Goal: Task Accomplishment & Management: Manage account settings

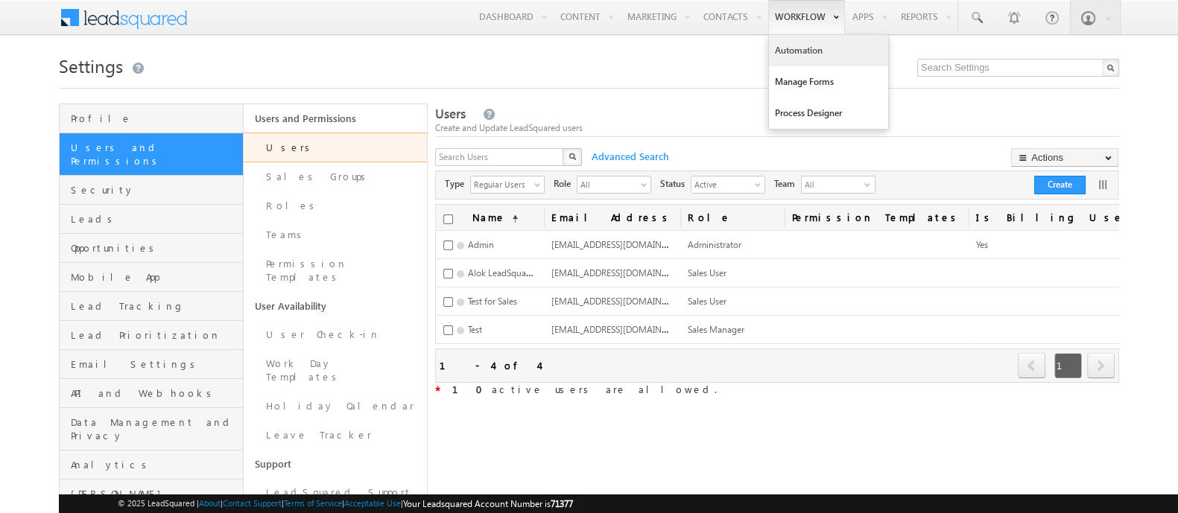
click at [782, 58] on link "Automation" at bounding box center [828, 50] width 119 height 31
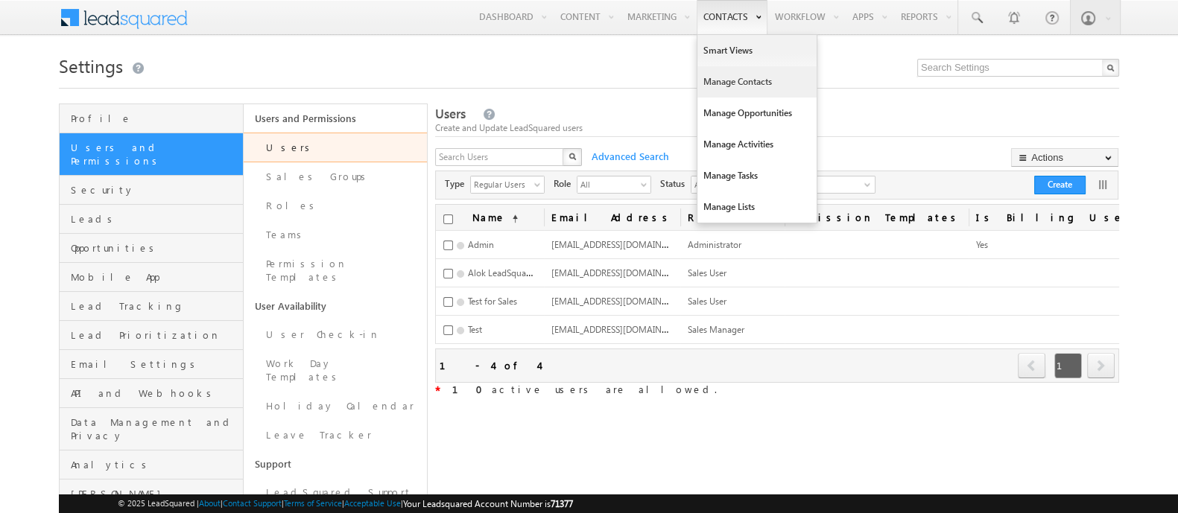
click at [717, 78] on link "Manage Contacts" at bounding box center [756, 81] width 119 height 31
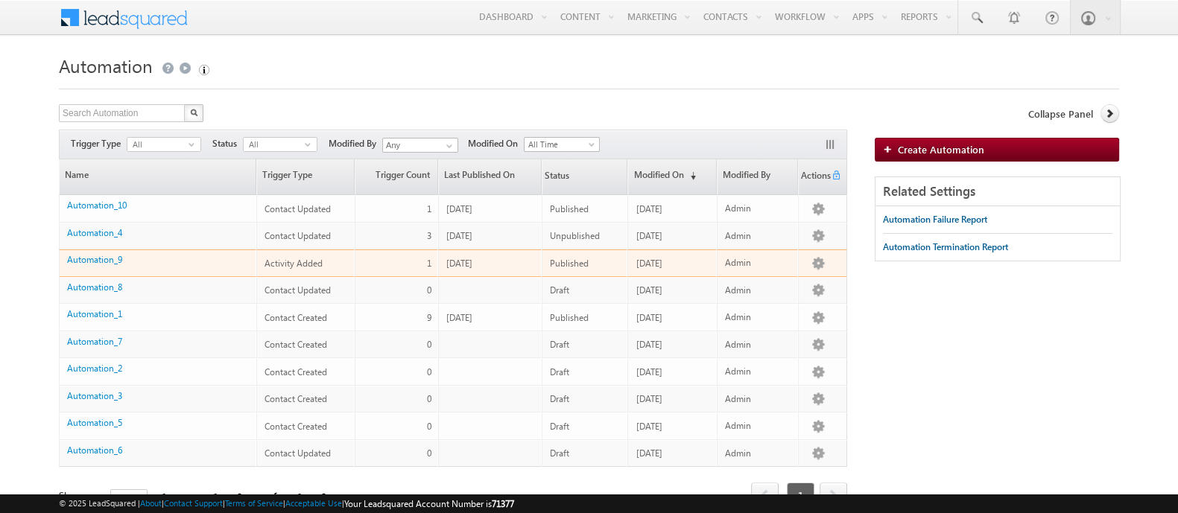
drag, startPoint x: 103, startPoint y: 249, endPoint x: 195, endPoint y: 244, distance: 92.5
click at [195, 244] on tbody "0 Automation_10 Contact Updated Global 1 10/08/2025 Published 10/08/2025 Admin …" at bounding box center [453, 331] width 788 height 272
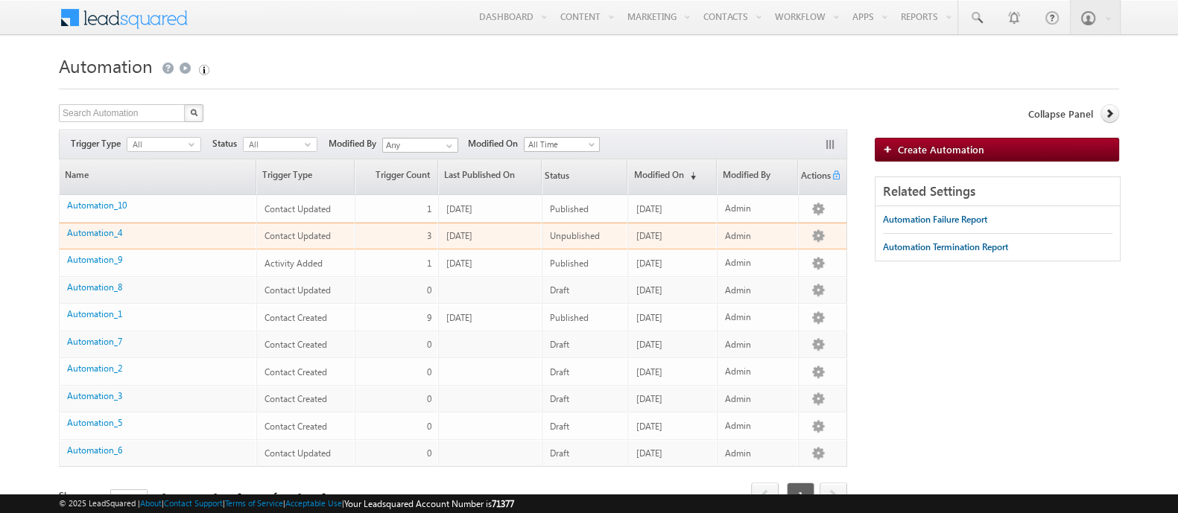
click at [195, 244] on td "Automation_4" at bounding box center [157, 237] width 197 height 28
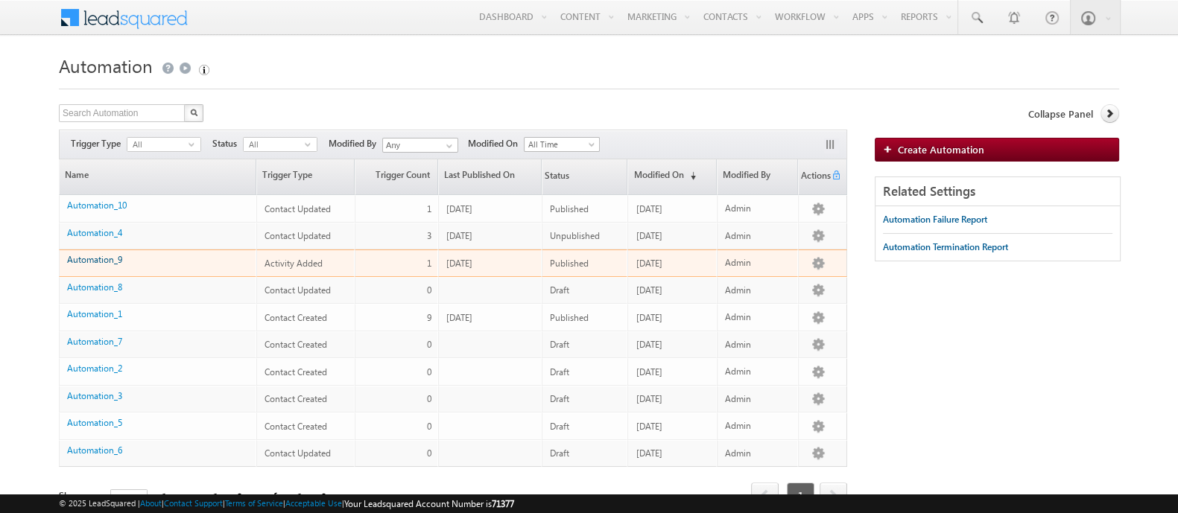
click at [89, 260] on link "Automation_9" at bounding box center [94, 259] width 55 height 11
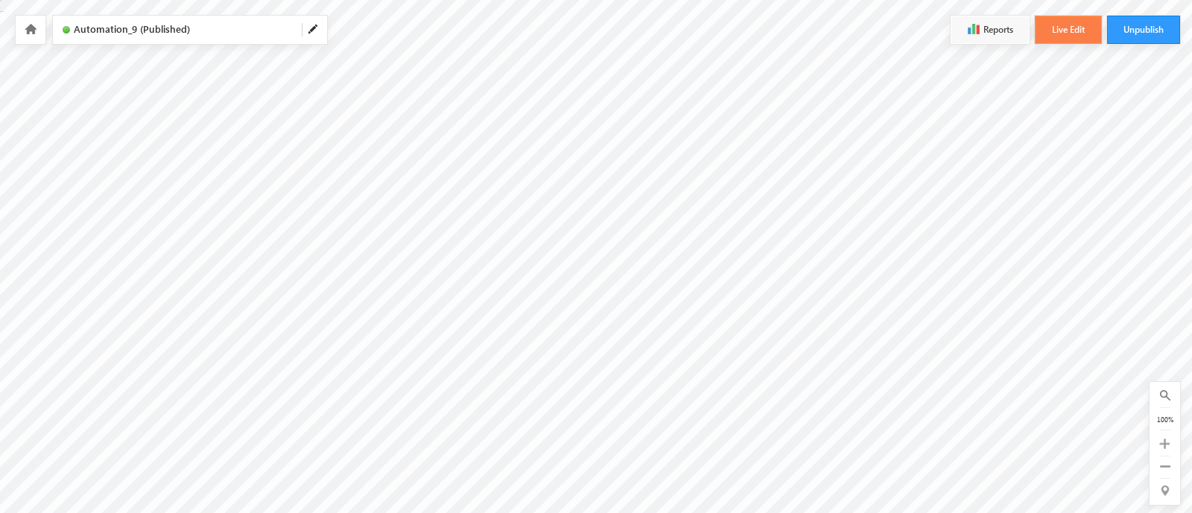
click at [1052, 33] on button "Live Edit" at bounding box center [1068, 30] width 67 height 28
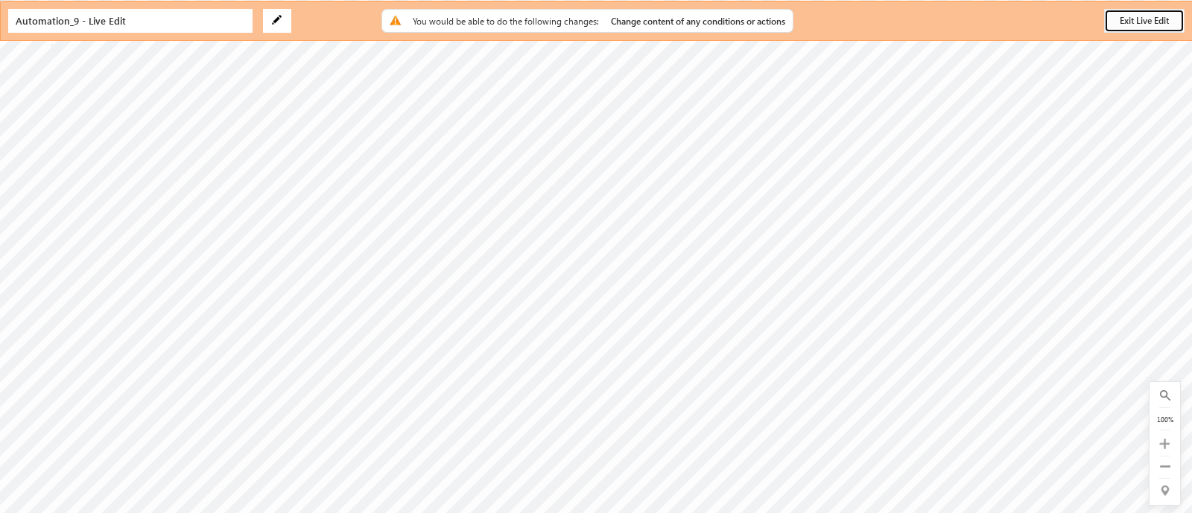
click at [1143, 19] on button "Exit Live Edit" at bounding box center [1144, 21] width 80 height 24
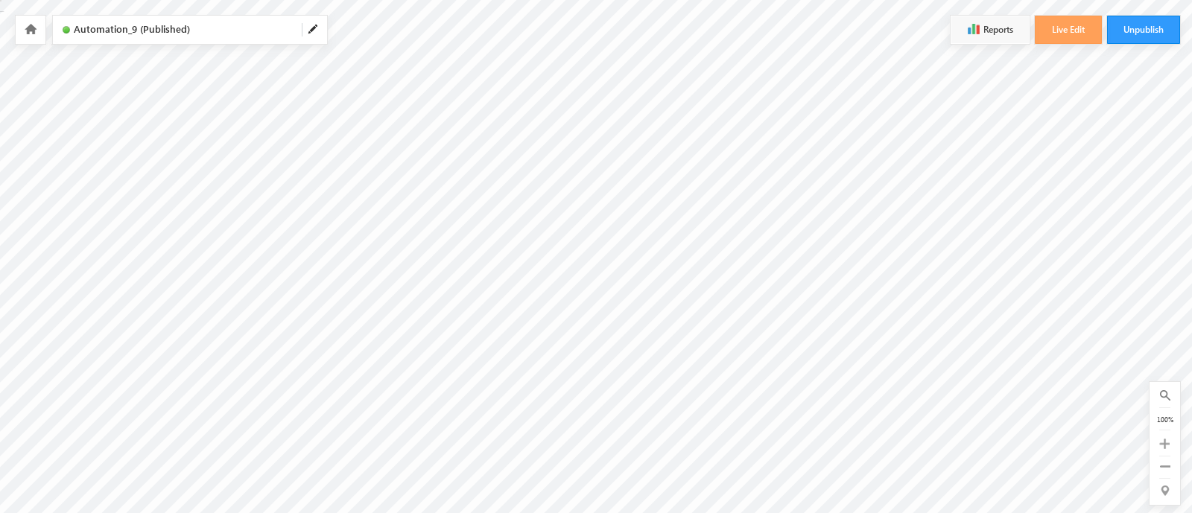
click at [26, 24] on icon at bounding box center [31, 29] width 12 height 10
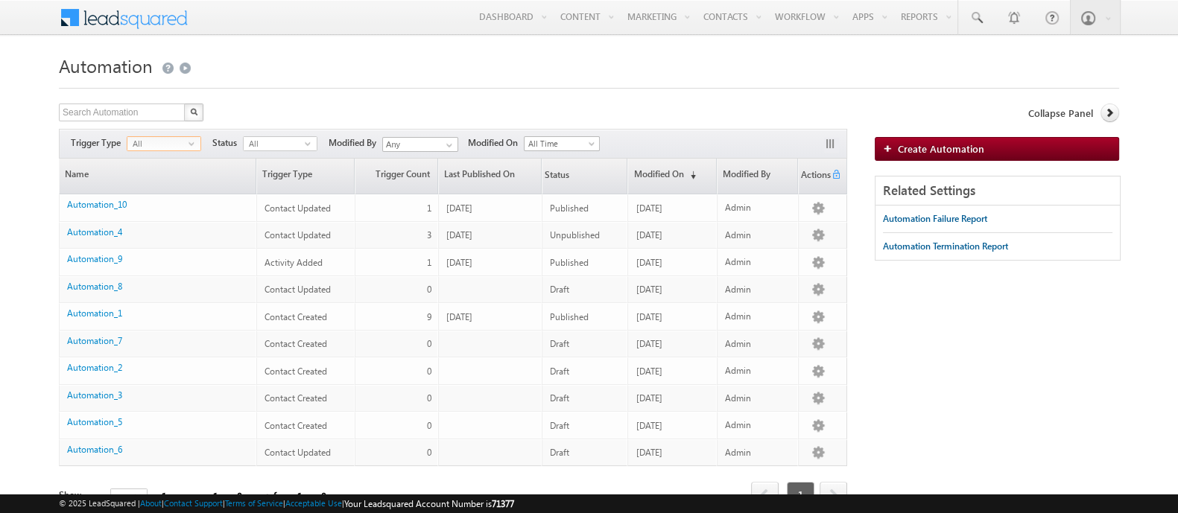
click at [175, 142] on span "All" at bounding box center [157, 143] width 61 height 13
click at [214, 182] on link "Name" at bounding box center [158, 176] width 196 height 35
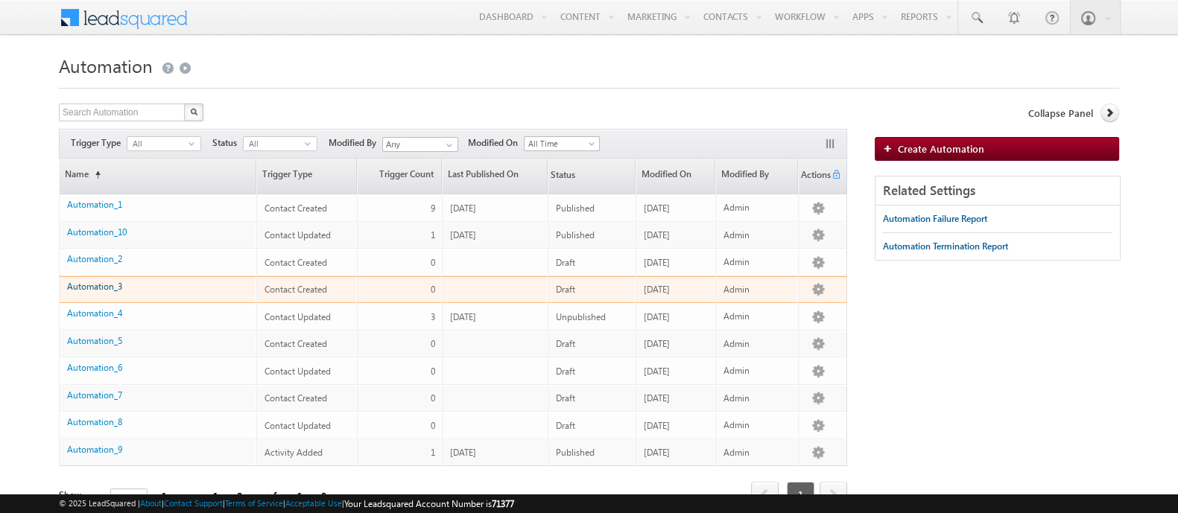
click at [118, 281] on link "Automation_3" at bounding box center [94, 286] width 55 height 11
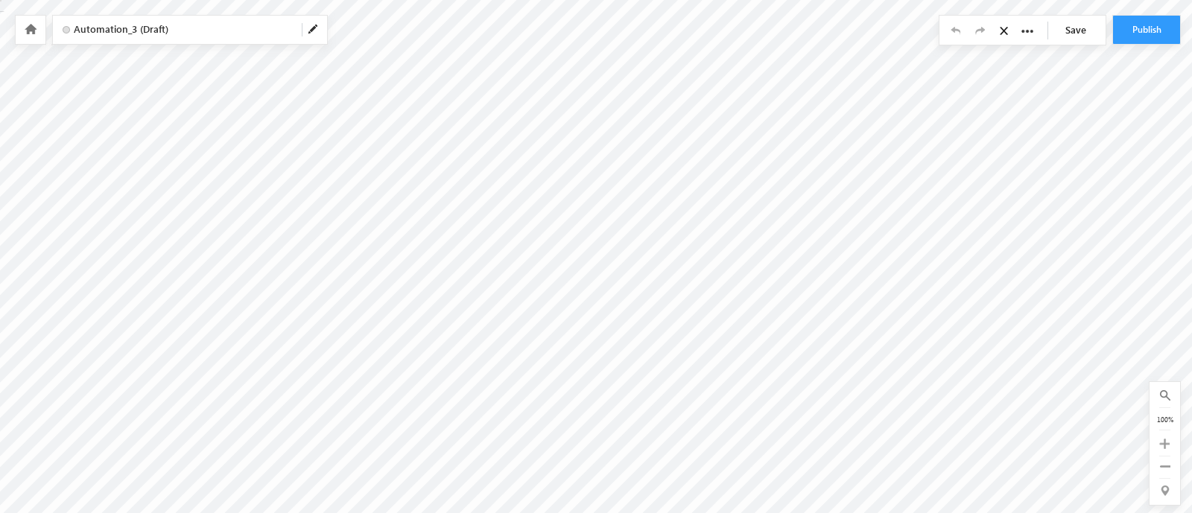
click at [1006, 36] on link at bounding box center [1006, 31] width 13 height 13
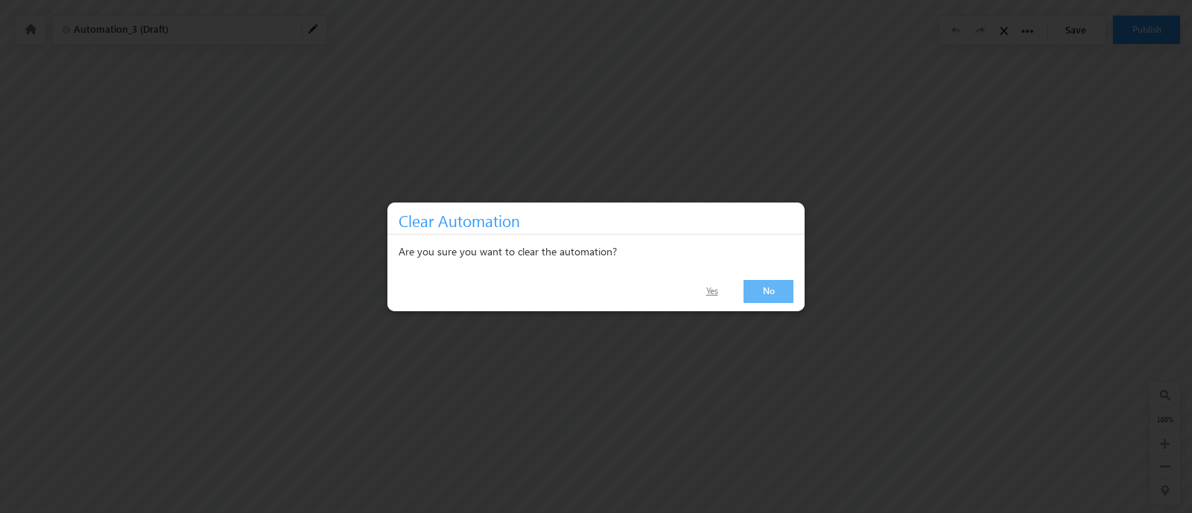
click at [719, 290] on link "Yes" at bounding box center [711, 292] width 48 height 22
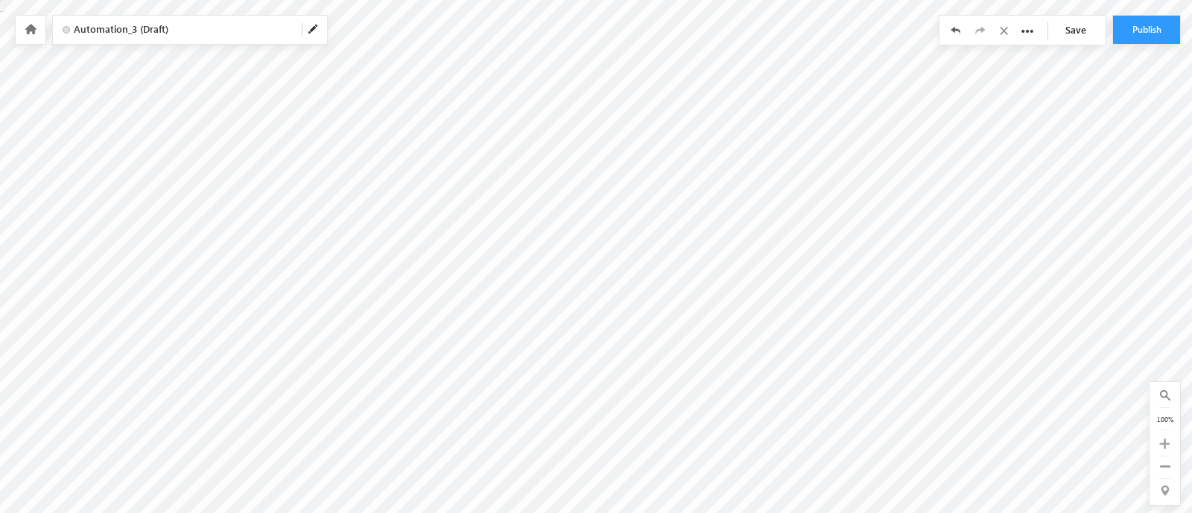
click at [606, 92] on body "Your session has expired. Please click here to login again. Another user is edi…" at bounding box center [596, 186] width 1192 height 372
click at [555, 80] on body "Your session has expired. Please click here to login again. Another user is edi…" at bounding box center [596, 186] width 1192 height 372
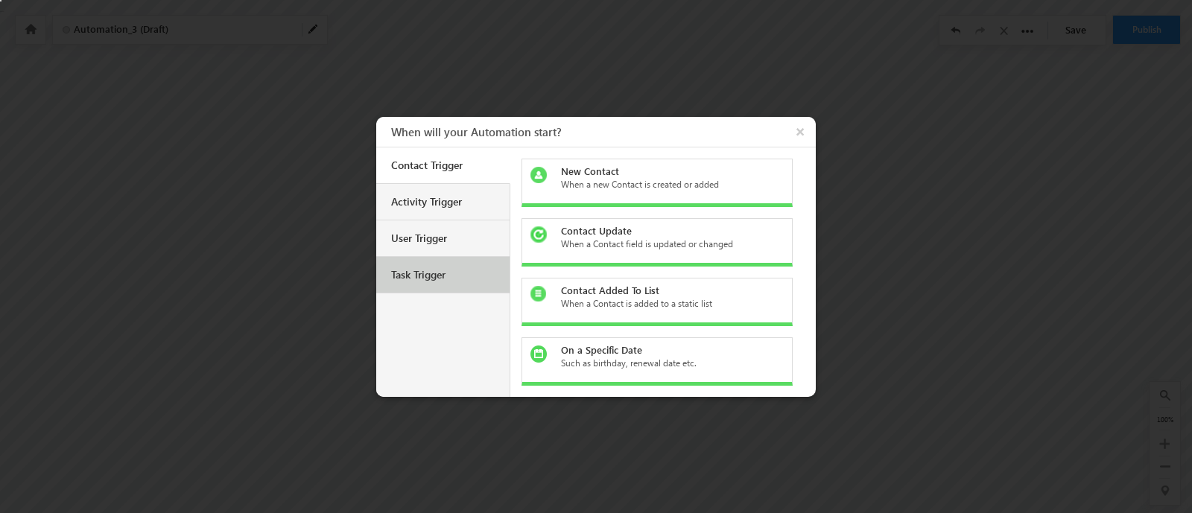
click at [451, 270] on div "Task Trigger" at bounding box center [444, 274] width 107 height 13
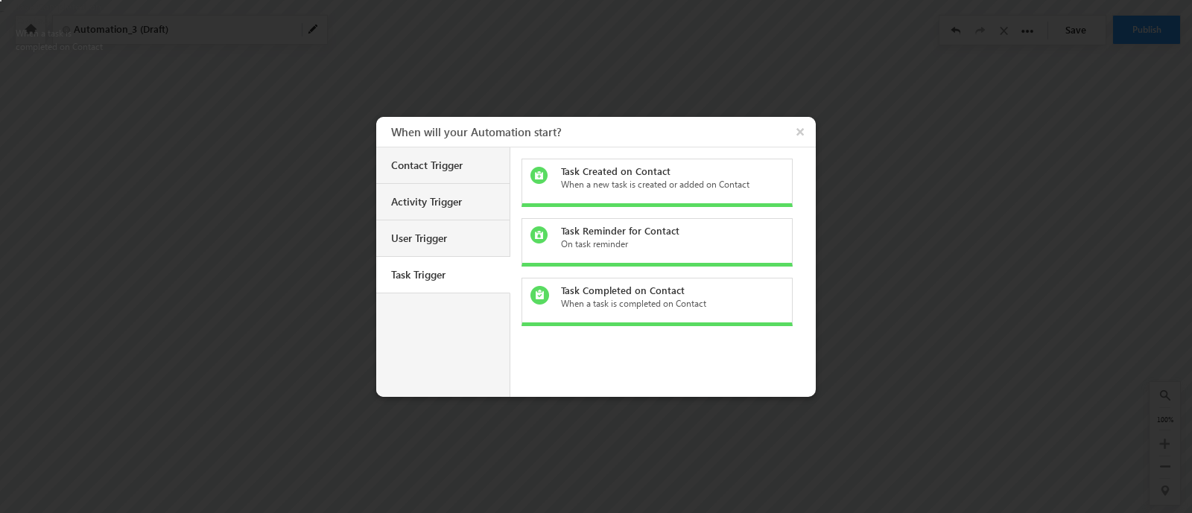
click at [636, 285] on div "Task Completed on Contact" at bounding box center [666, 290] width 210 height 13
checkbox input "false"
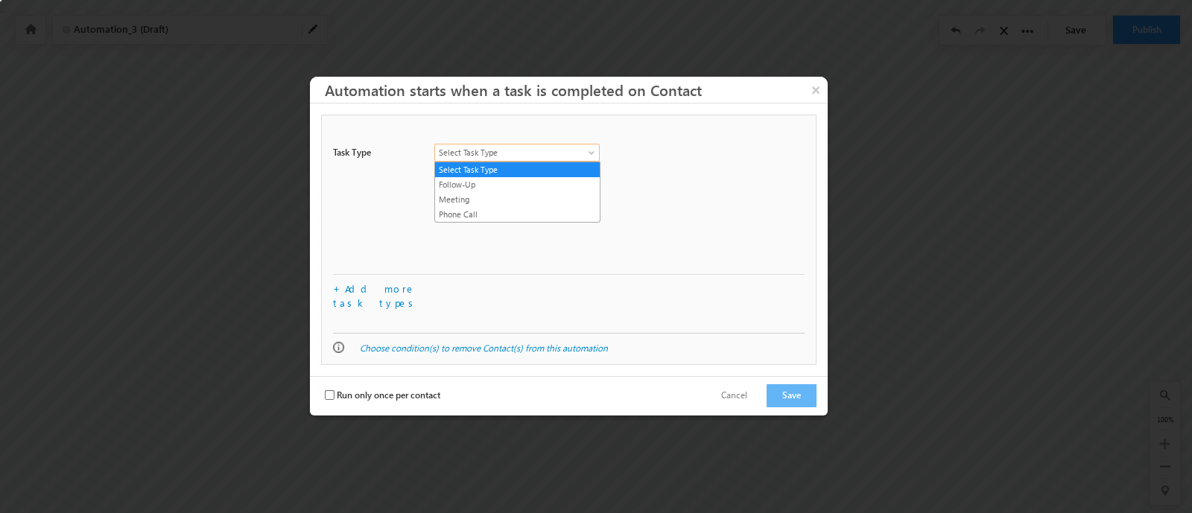
click at [495, 154] on span "Select Task Type" at bounding box center [508, 152] width 147 height 13
click at [495, 188] on link "Follow-Up" at bounding box center [517, 184] width 165 height 13
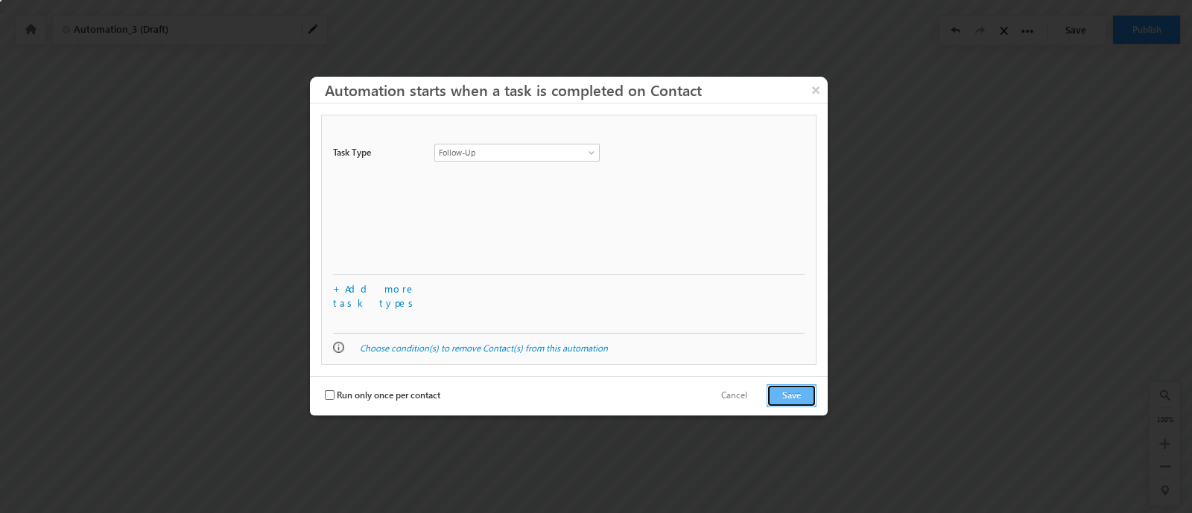
click at [783, 384] on button "Save" at bounding box center [791, 395] width 50 height 23
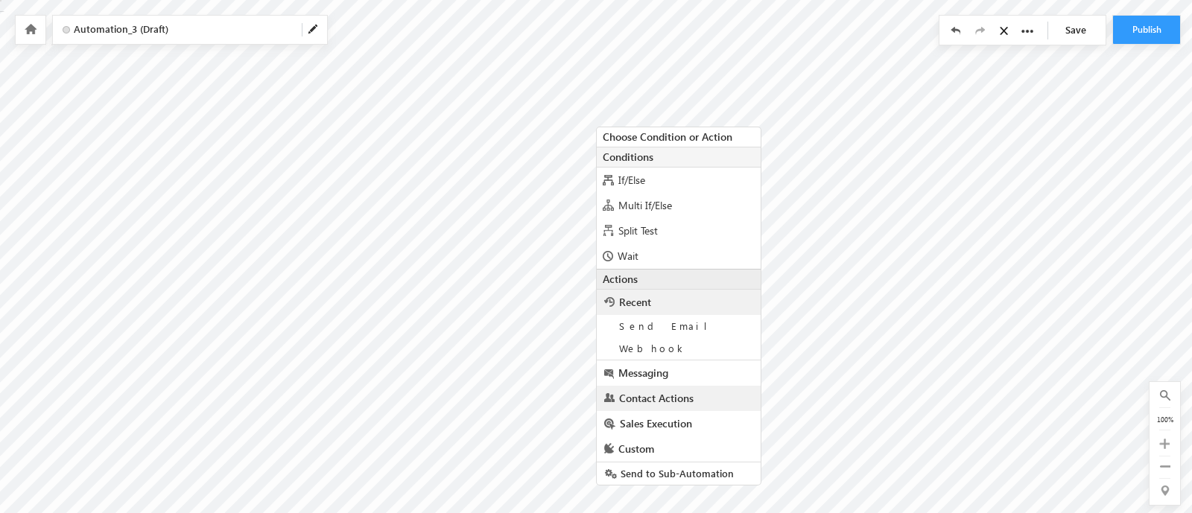
click at [659, 396] on span "Contact Actions" at bounding box center [656, 398] width 74 height 14
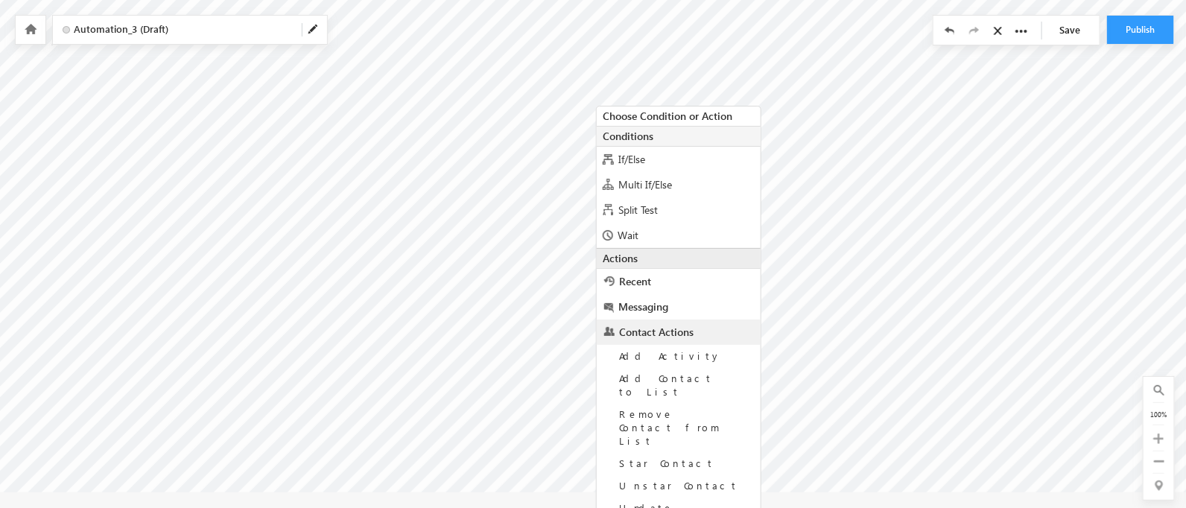
scroll to position [66, 0]
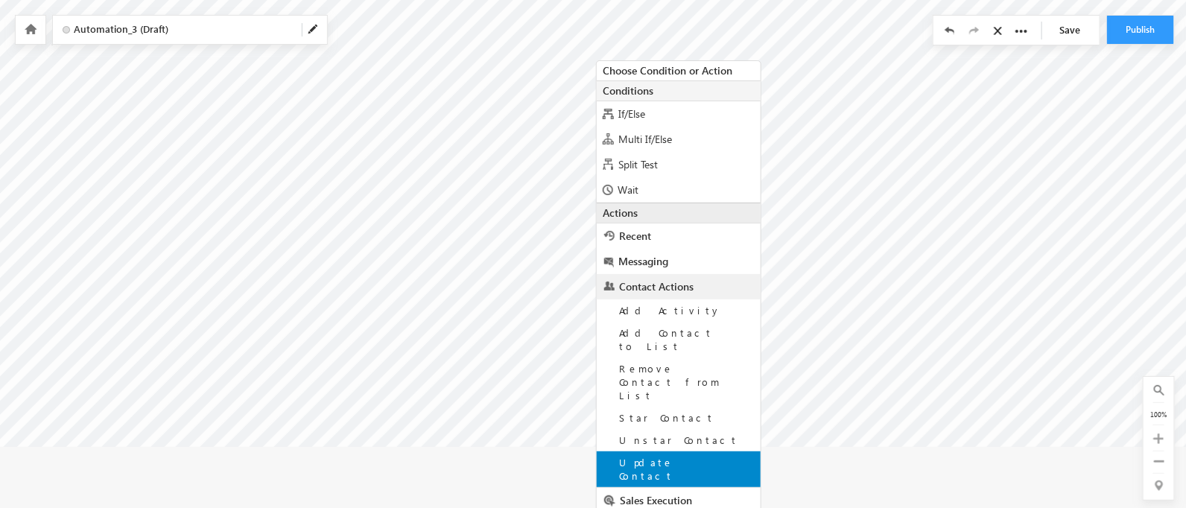
click at [663, 456] on span "Update Contact" at bounding box center [646, 469] width 54 height 26
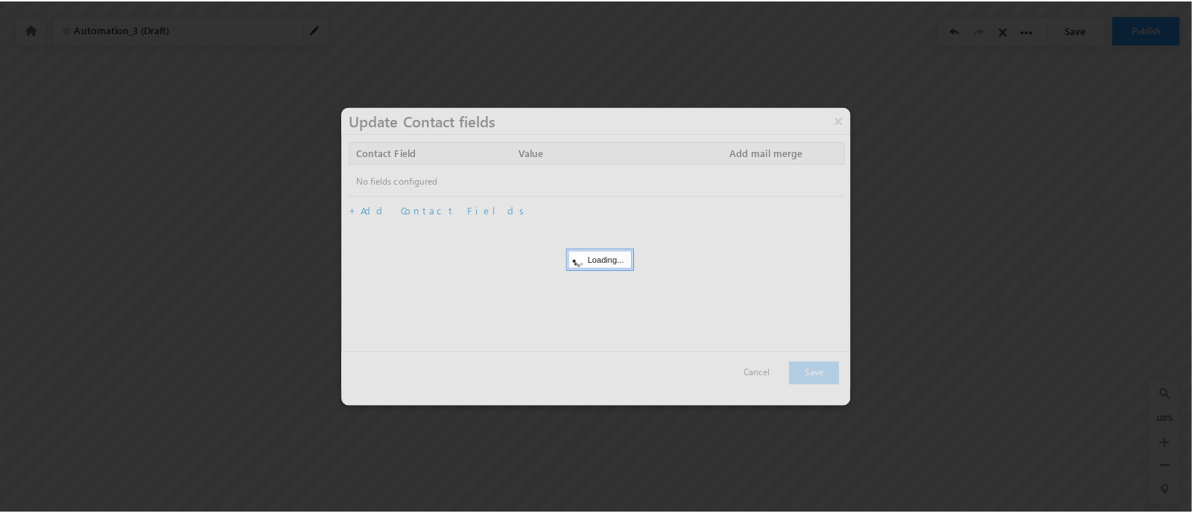
scroll to position [0, 0]
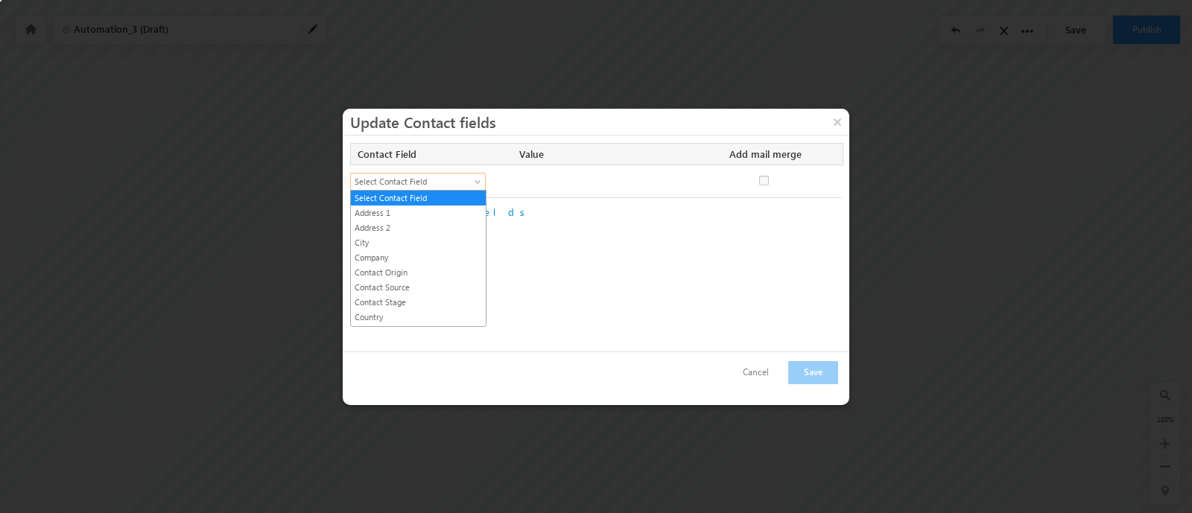
click at [439, 182] on span "Select Contact Field" at bounding box center [411, 181] width 121 height 13
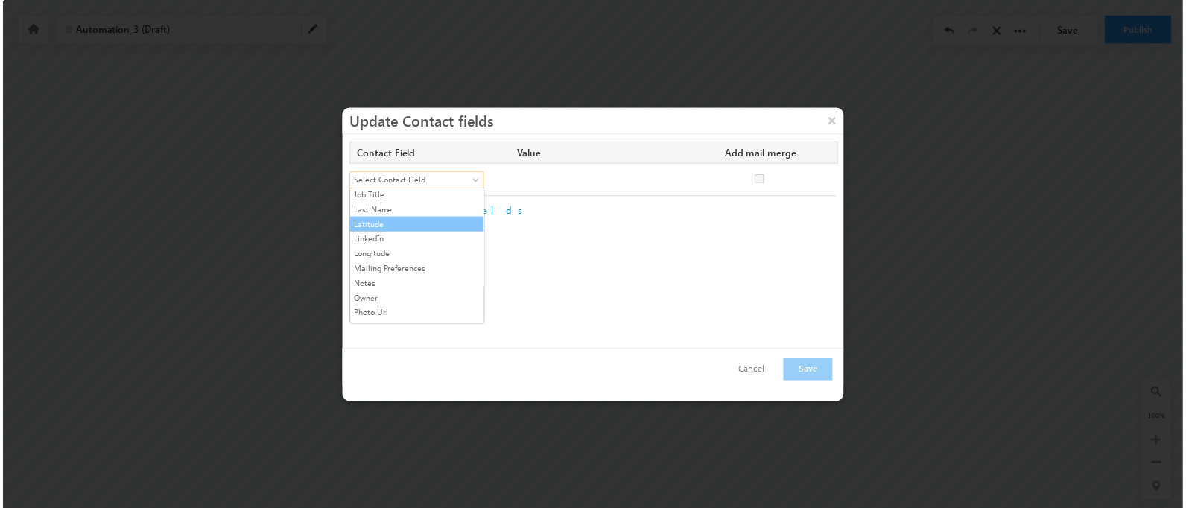
scroll to position [284, 0]
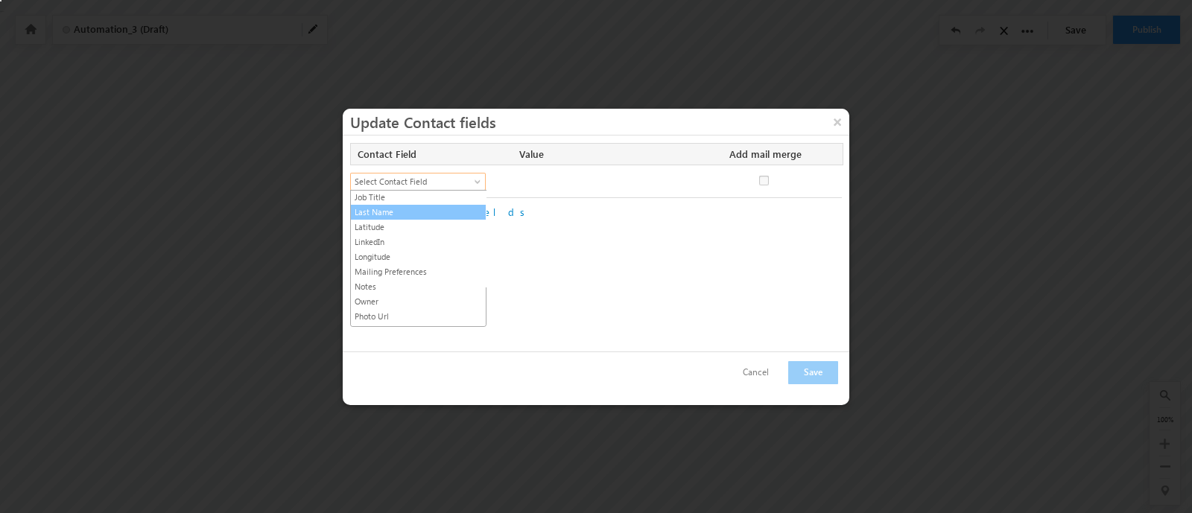
click at [401, 211] on link "Last Name" at bounding box center [418, 212] width 135 height 13
checkbox input "true"
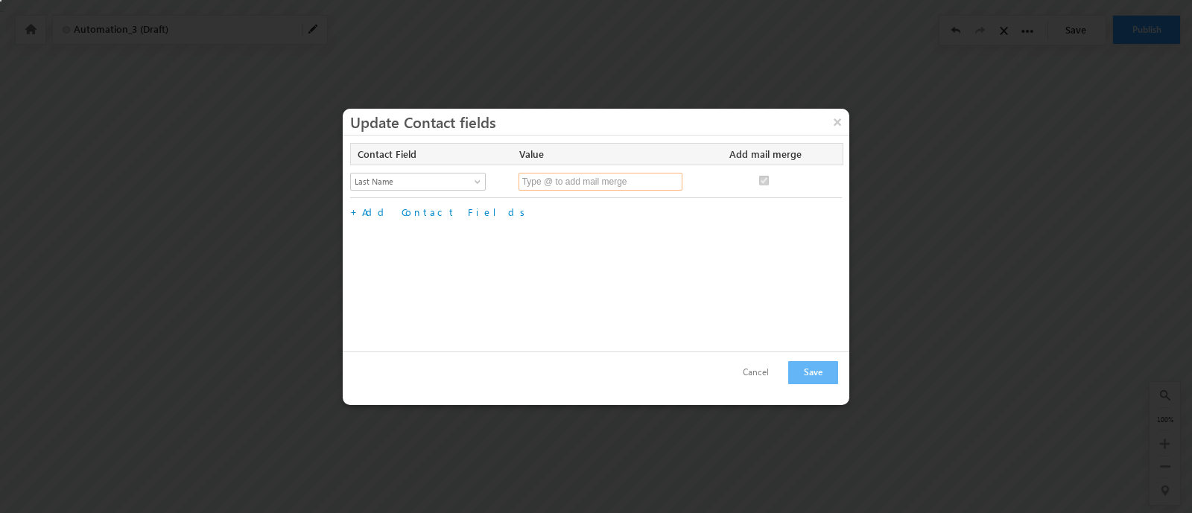
click at [543, 180] on input "Last Name" at bounding box center [600, 182] width 164 height 18
type input "Value 1"
click at [830, 379] on button "Save" at bounding box center [813, 372] width 50 height 23
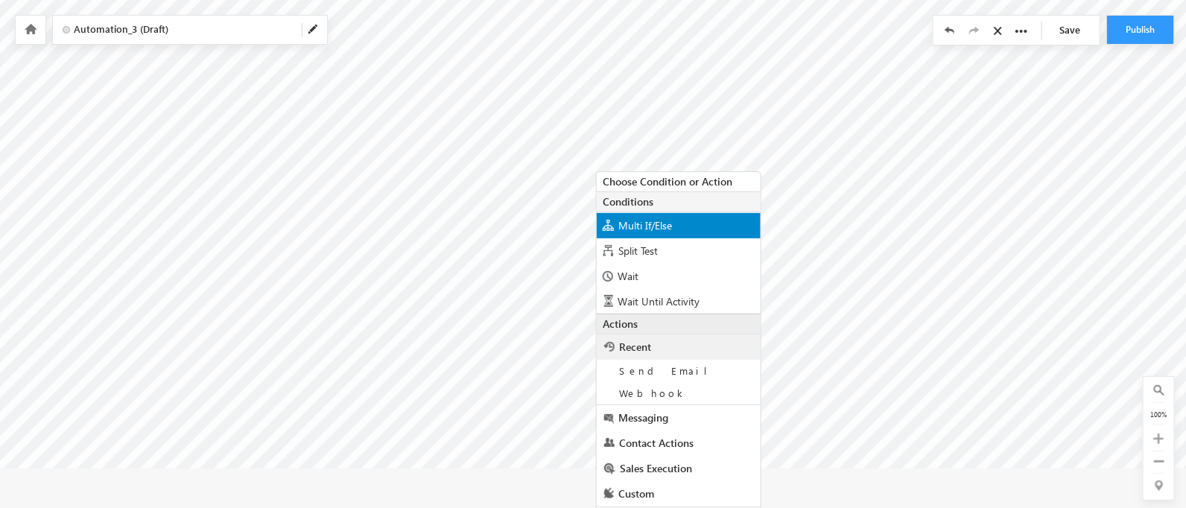
scroll to position [66, 0]
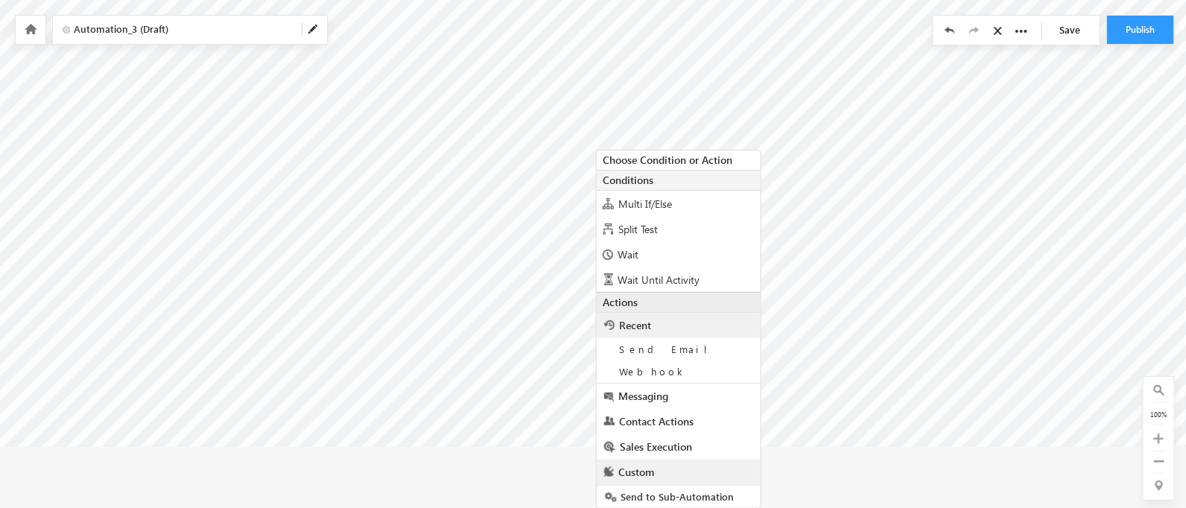
click at [664, 465] on link "Custom" at bounding box center [679, 472] width 164 height 25
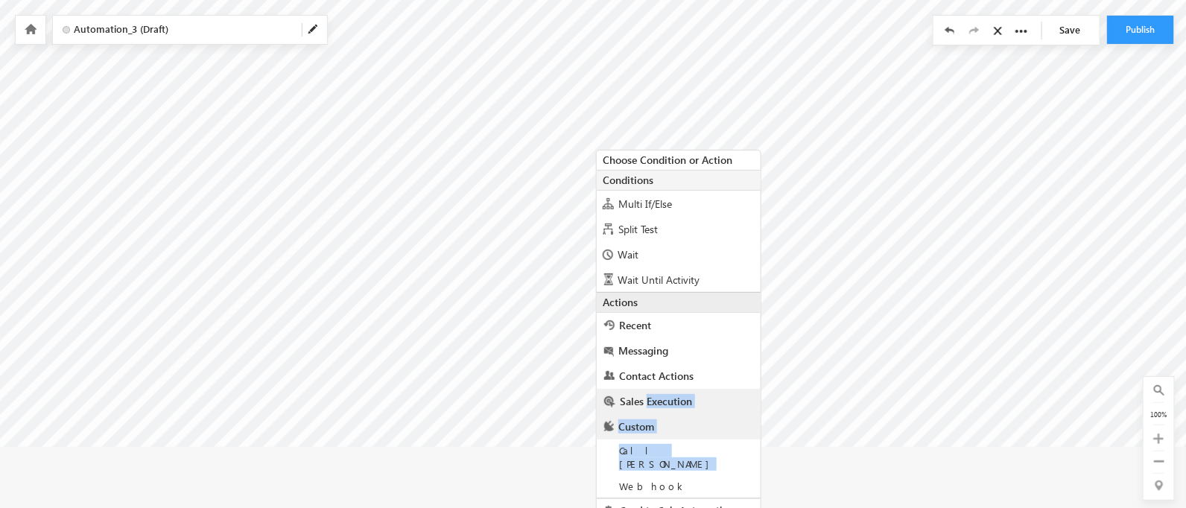
drag, startPoint x: 664, startPoint y: 465, endPoint x: 673, endPoint y: 390, distance: 75.1
click at [673, 390] on div "Recent Send Email Webhook Messaging Send Email Send Opt-In Email Contact Action…" at bounding box center [679, 416] width 164 height 209
click at [673, 390] on link "Sales Execution" at bounding box center [679, 401] width 164 height 25
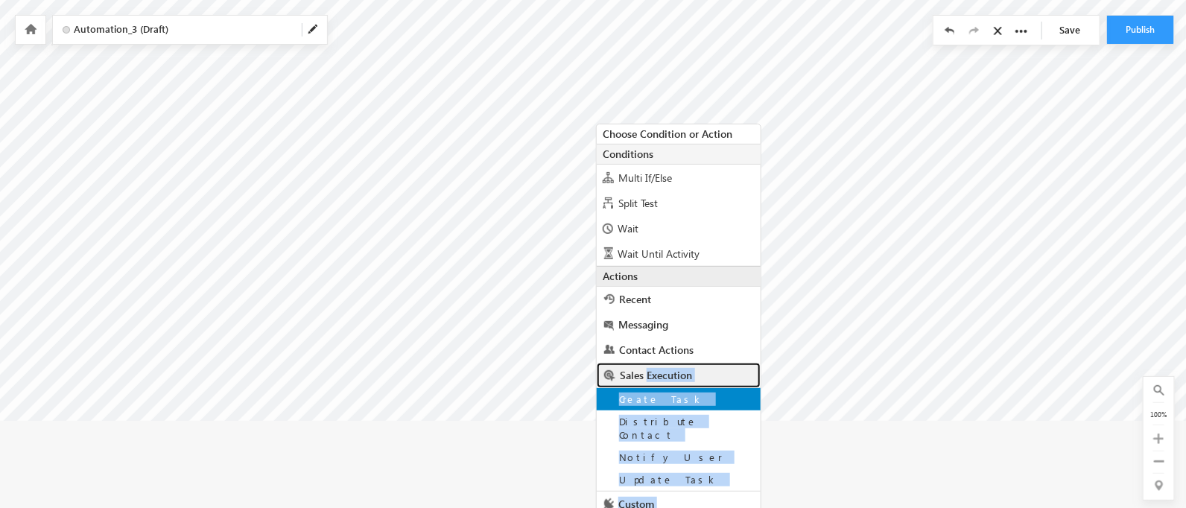
scroll to position [111, 0]
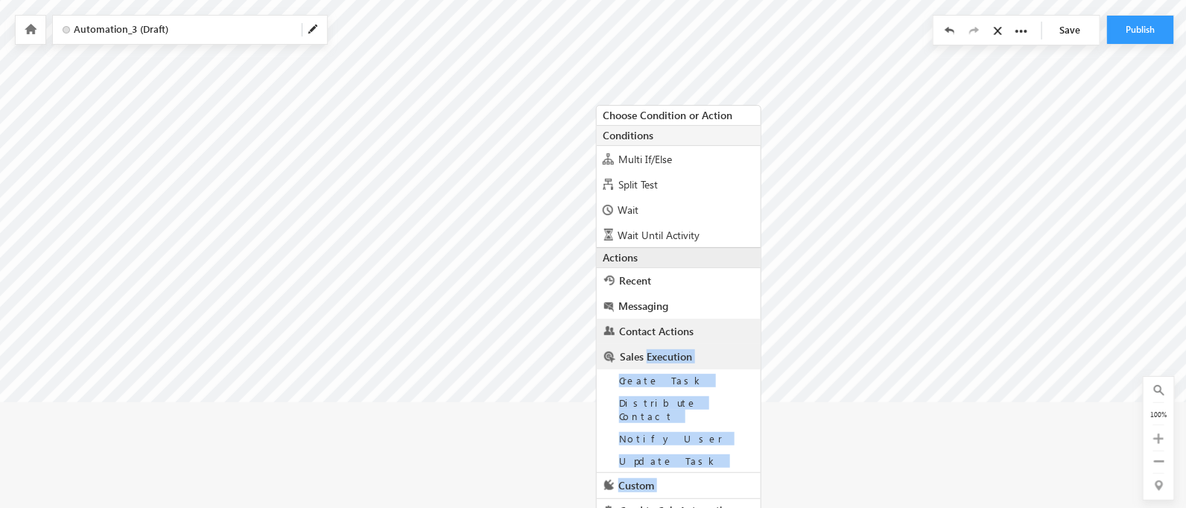
click at [678, 335] on span "Contact Actions" at bounding box center [656, 331] width 74 height 14
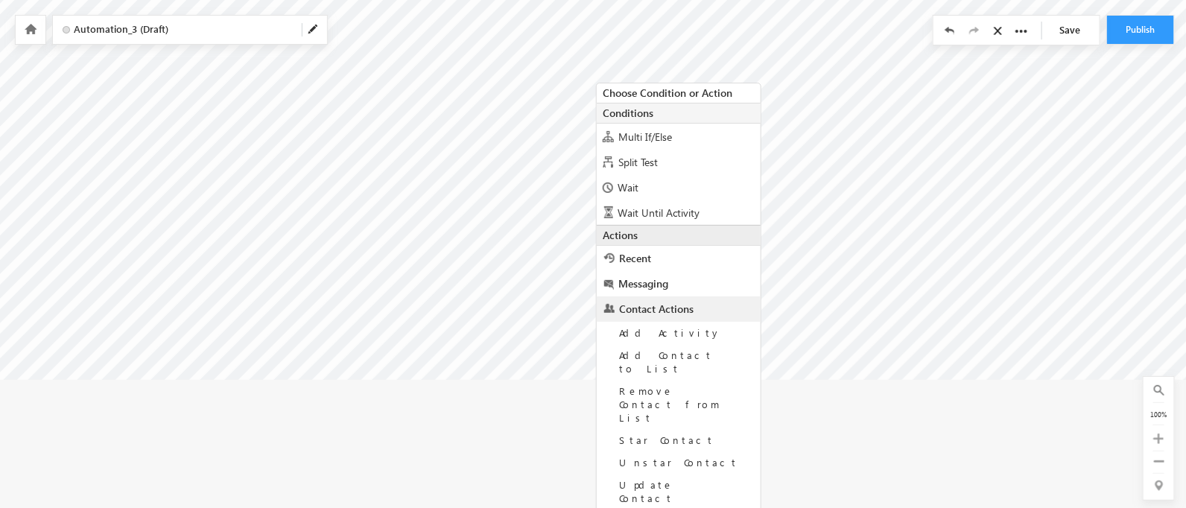
scroll to position [156, 0]
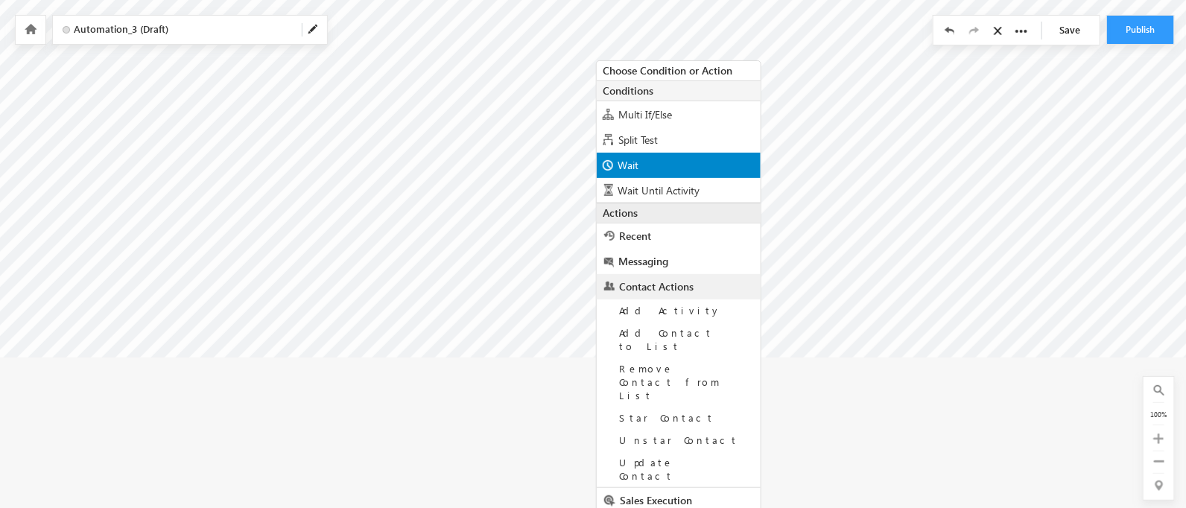
click at [640, 172] on div "Wait" at bounding box center [679, 165] width 164 height 25
radio input "true"
type input "1"
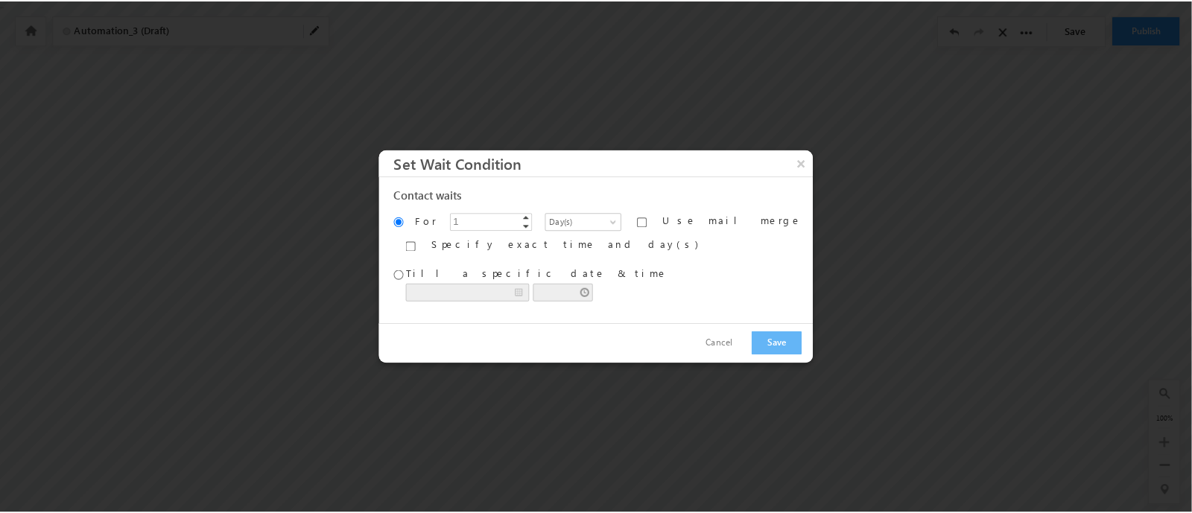
scroll to position [0, 0]
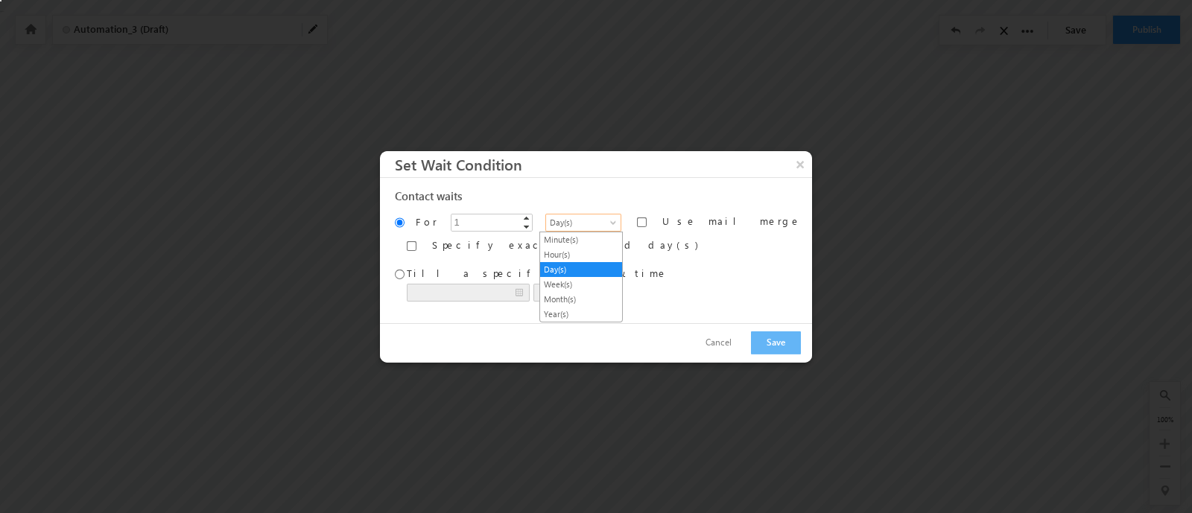
click at [562, 221] on span "Day(s)" at bounding box center [581, 221] width 71 height 13
click at [566, 238] on link "Minute(s)" at bounding box center [581, 239] width 82 height 13
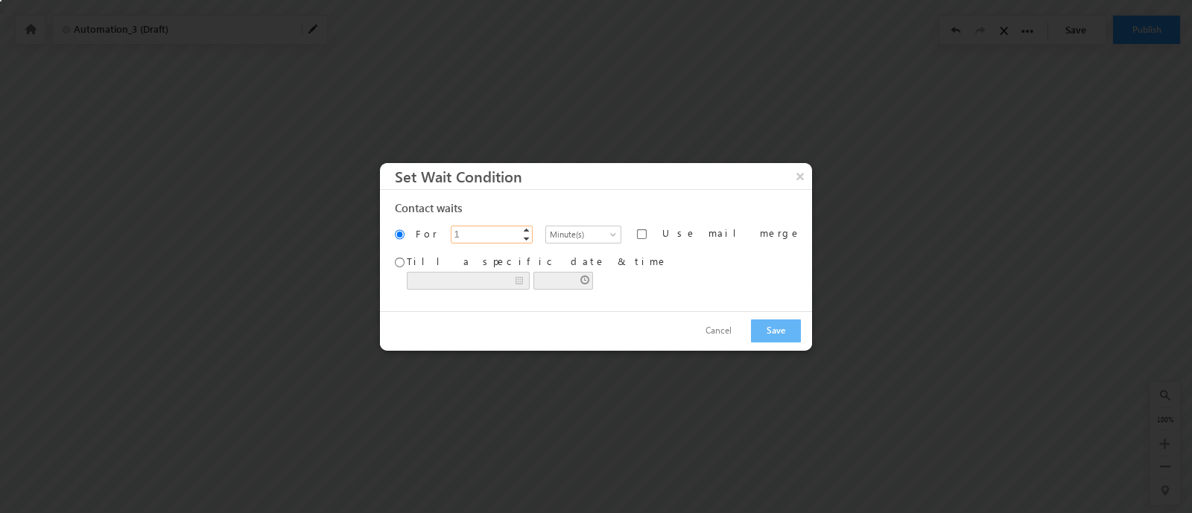
click at [502, 232] on input "1" at bounding box center [492, 234] width 82 height 18
type input "3"
click at [759, 331] on button "Save" at bounding box center [776, 331] width 50 height 23
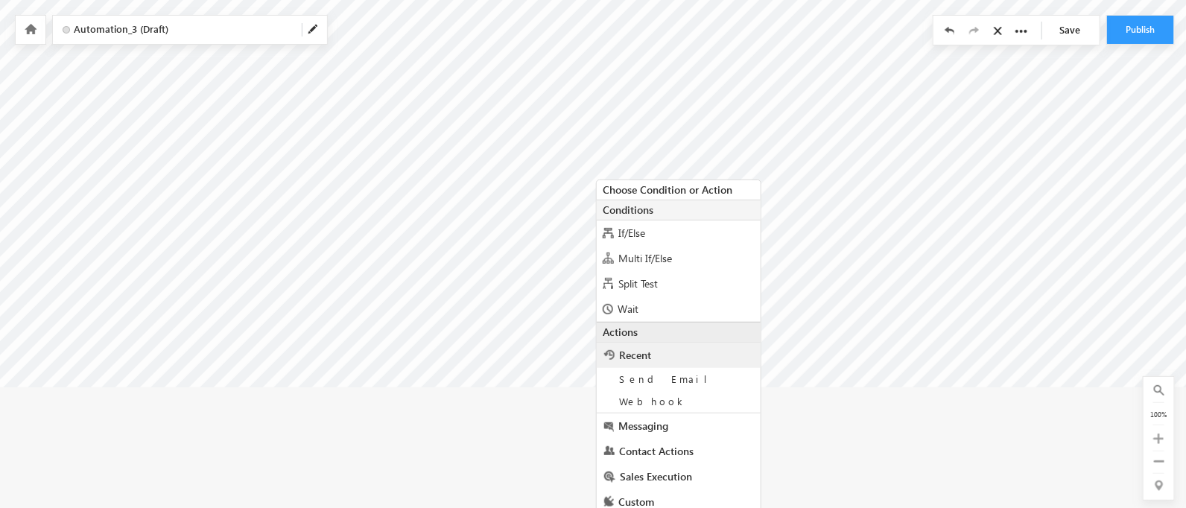
scroll to position [127, 0]
click at [623, 236] on span "If/Else" at bounding box center [631, 232] width 27 height 14
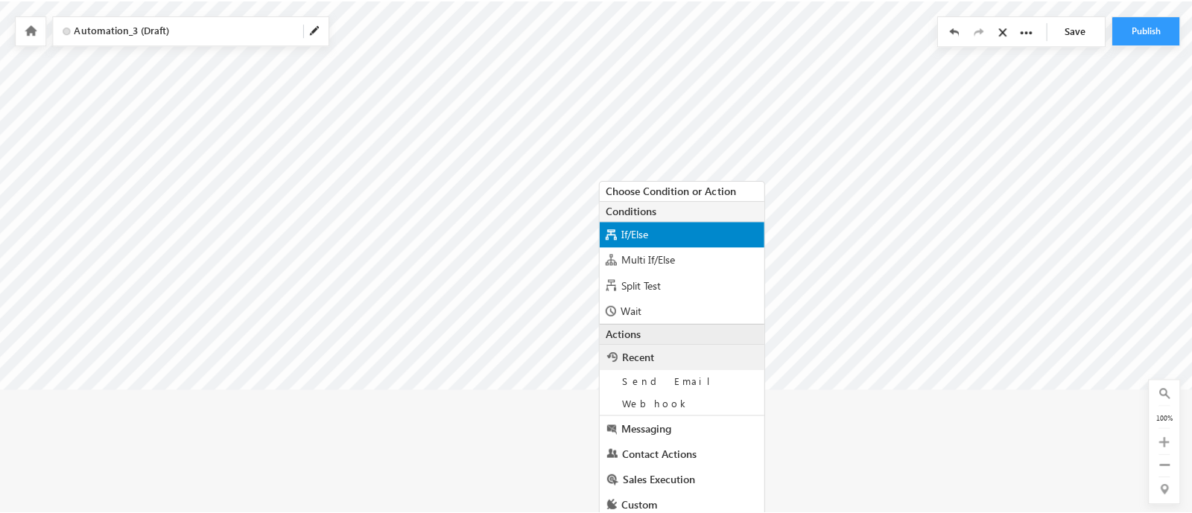
scroll to position [22, 0]
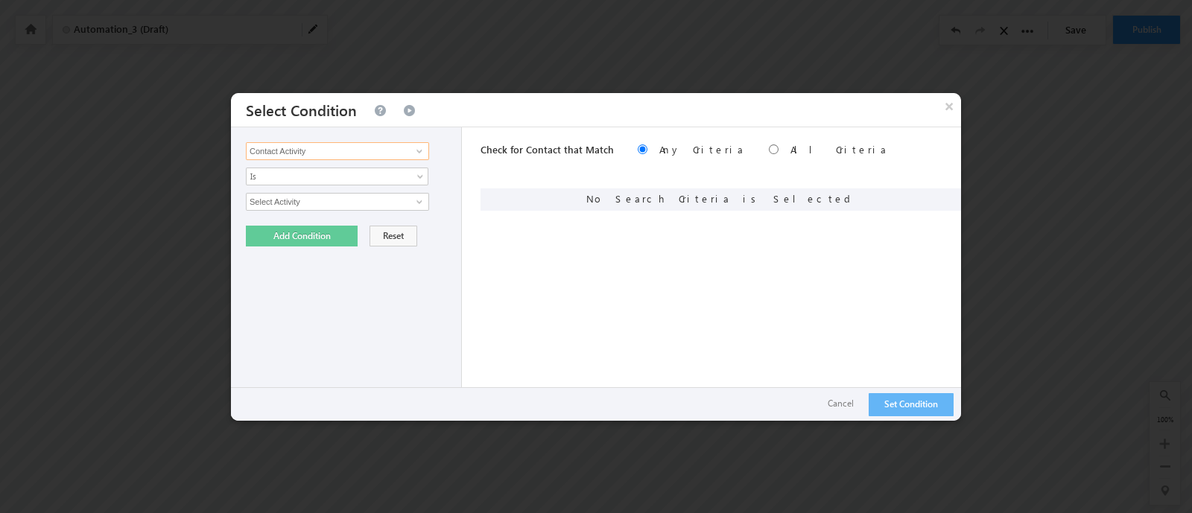
click at [401, 152] on input "Contact Activity" at bounding box center [337, 151] width 183 height 18
click at [413, 150] on span at bounding box center [419, 151] width 12 height 12
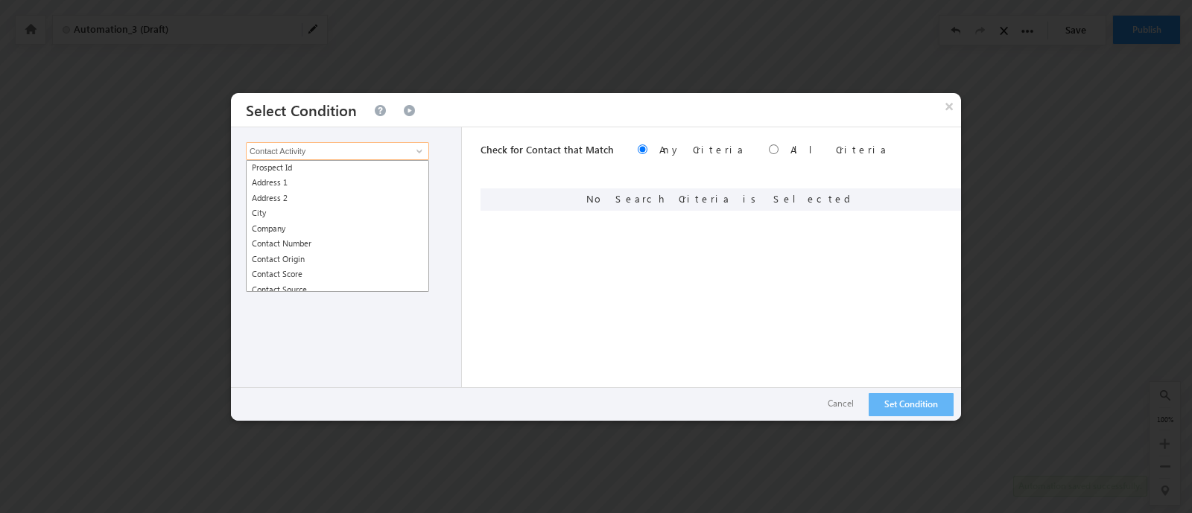
scroll to position [77, 0]
click at [368, 213] on link "City" at bounding box center [337, 211] width 183 height 17
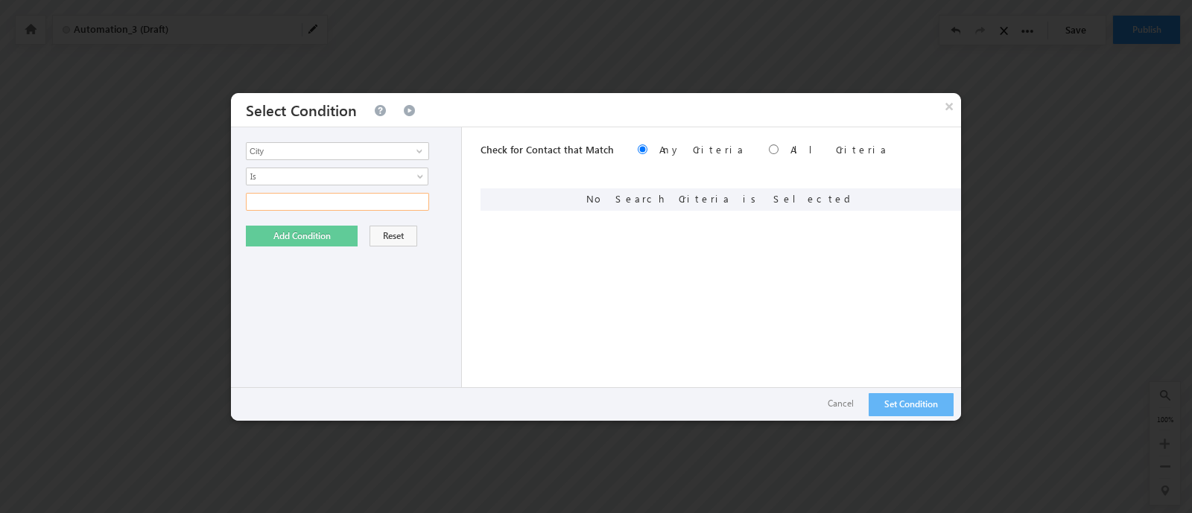
click at [341, 200] on input "text" at bounding box center [337, 202] width 183 height 18
click at [369, 150] on input "City" at bounding box center [337, 151] width 183 height 18
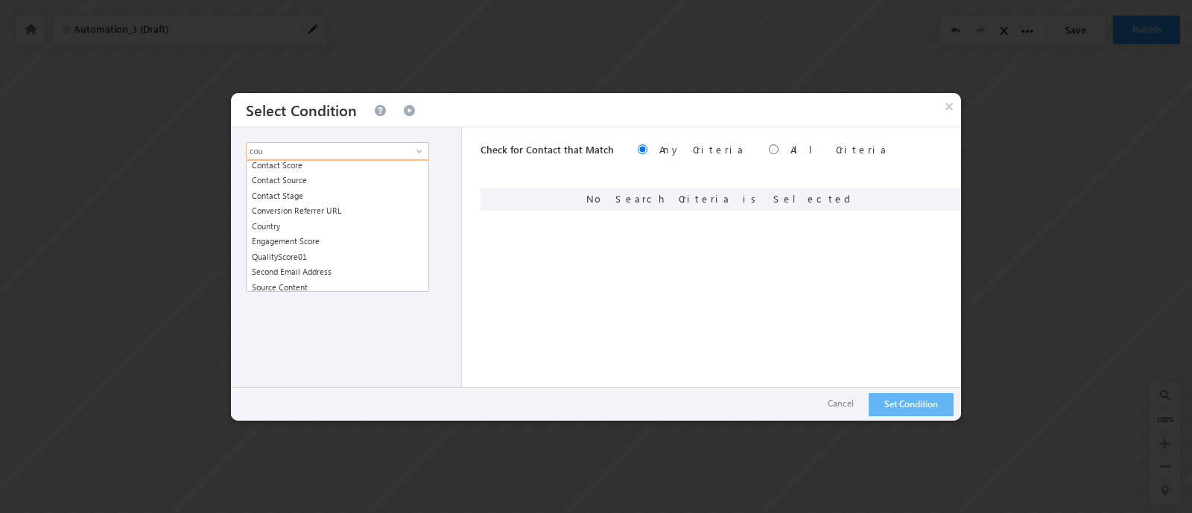
scroll to position [0, 0]
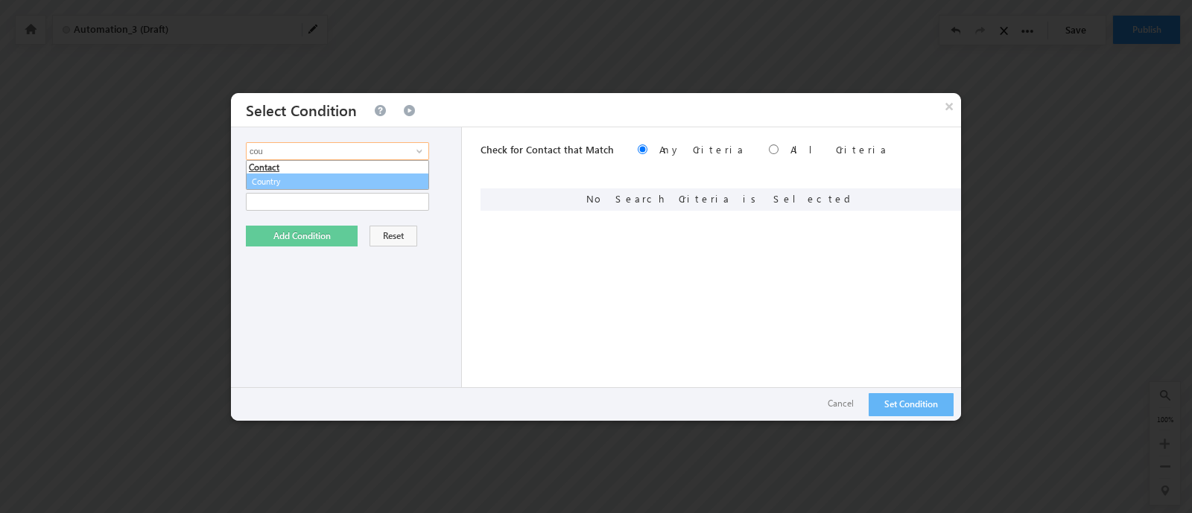
click at [293, 182] on link "Country" at bounding box center [337, 182] width 183 height 17
type input "Country"
click at [306, 199] on span "None Selected" at bounding box center [331, 202] width 169 height 16
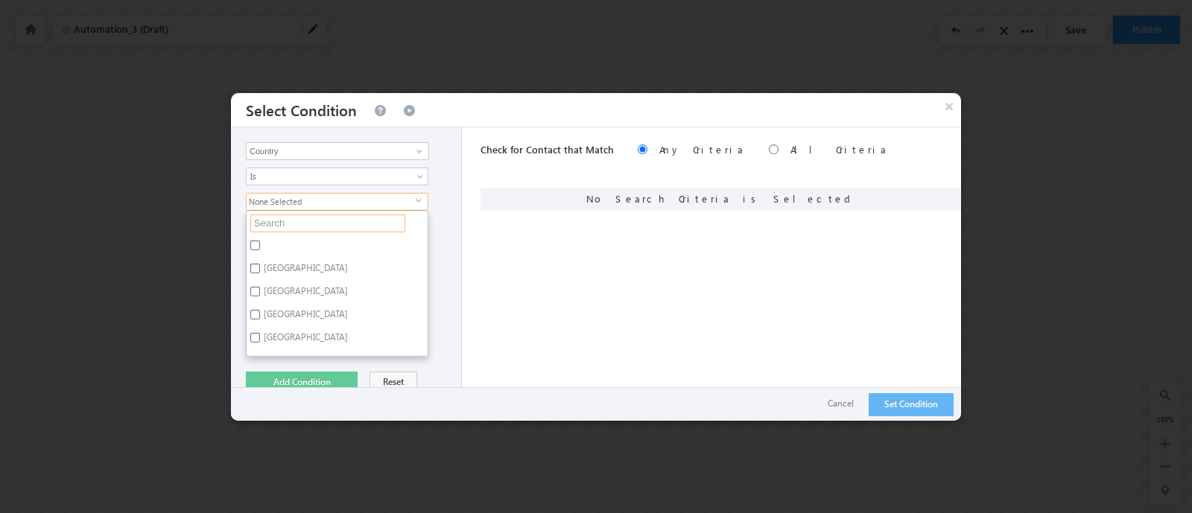
click at [289, 220] on input "text" at bounding box center [327, 224] width 155 height 18
type input "indi"
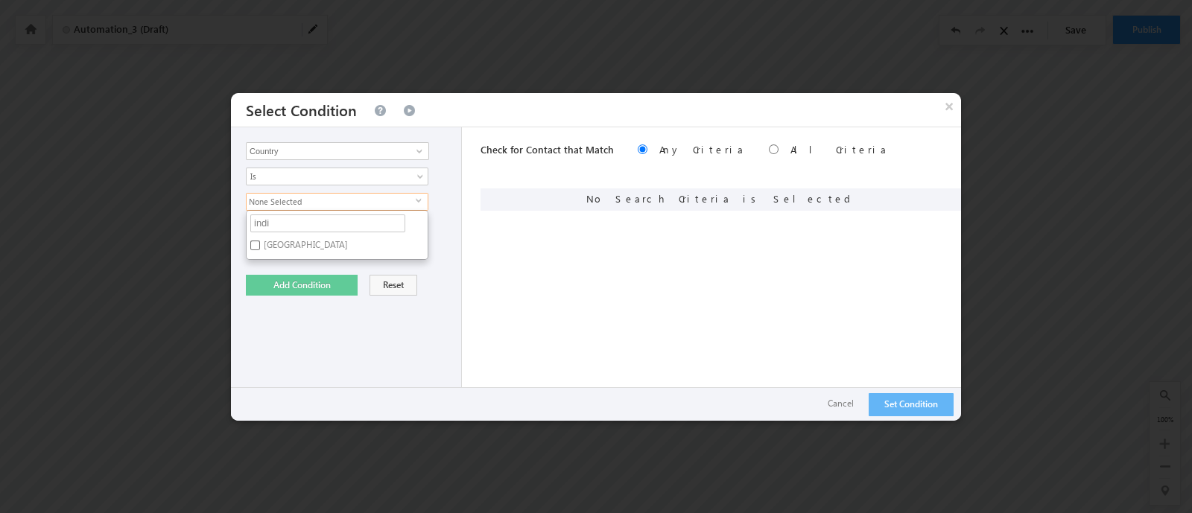
click at [266, 250] on label "[GEOGRAPHIC_DATA]" at bounding box center [305, 247] width 116 height 23
click at [260, 250] on input "[GEOGRAPHIC_DATA]" at bounding box center [255, 246] width 10 height 10
checkbox input "true"
click at [292, 302] on div "Contact Activity Triggered Task Task Sales Group Prospect Id Address 1 Address …" at bounding box center [346, 273] width 231 height 293
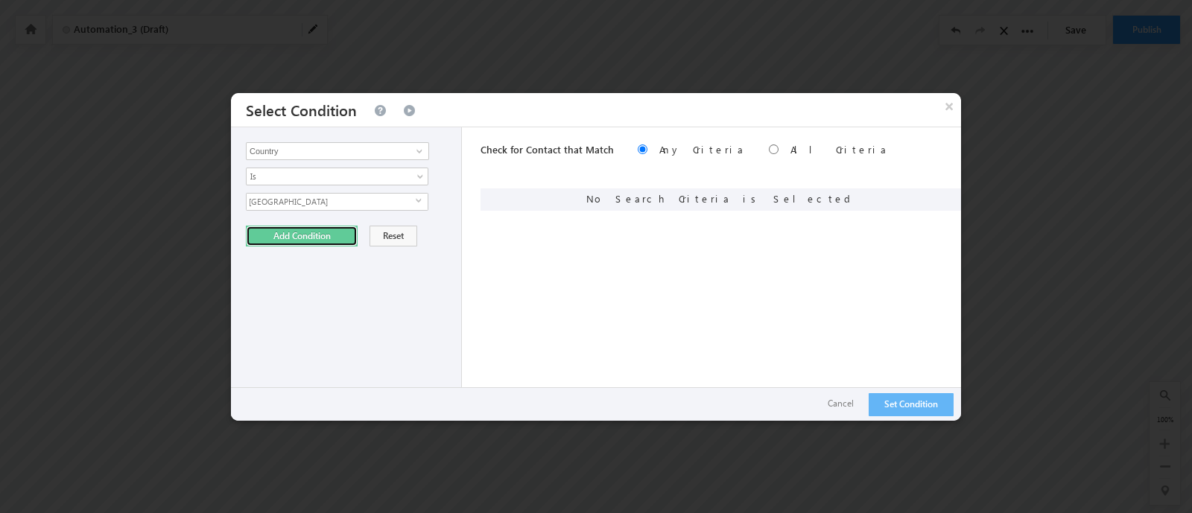
click at [293, 240] on button "Add Condition" at bounding box center [302, 236] width 112 height 21
click at [918, 404] on button "Set Condition" at bounding box center [910, 404] width 85 height 23
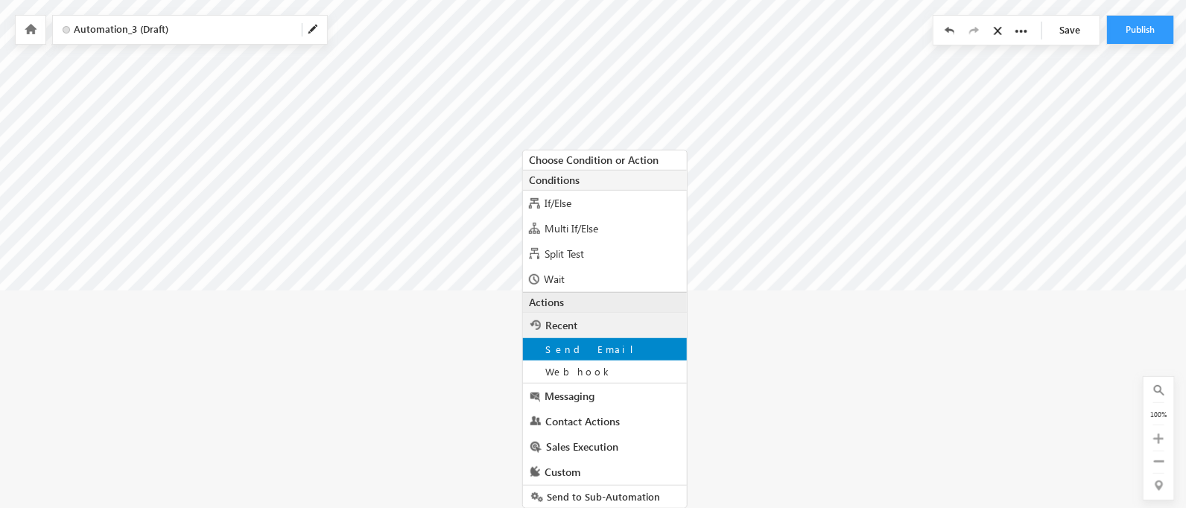
scroll to position [246, 0]
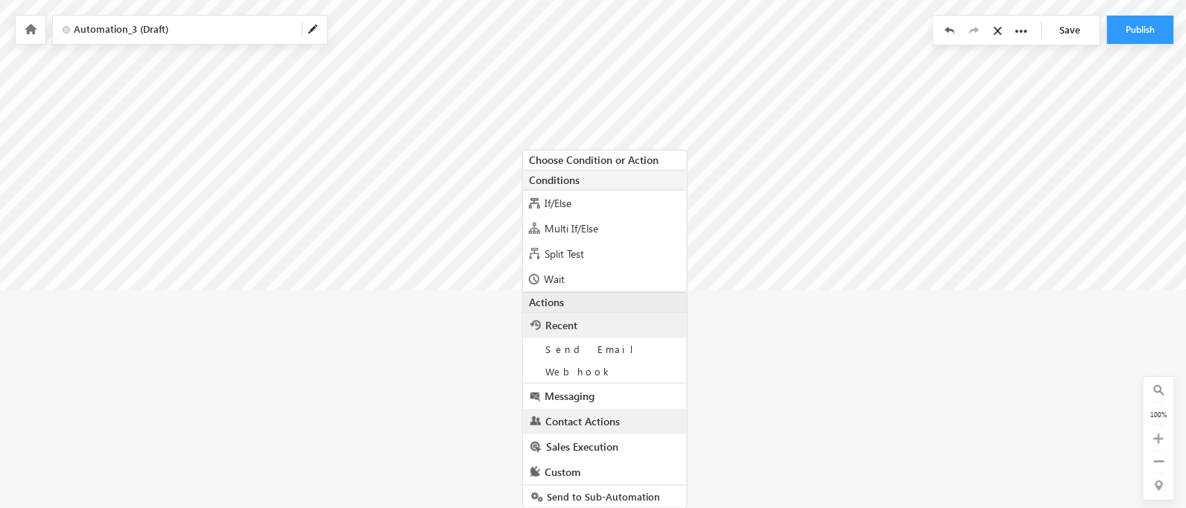
click at [581, 415] on span "Contact Actions" at bounding box center [582, 421] width 74 height 14
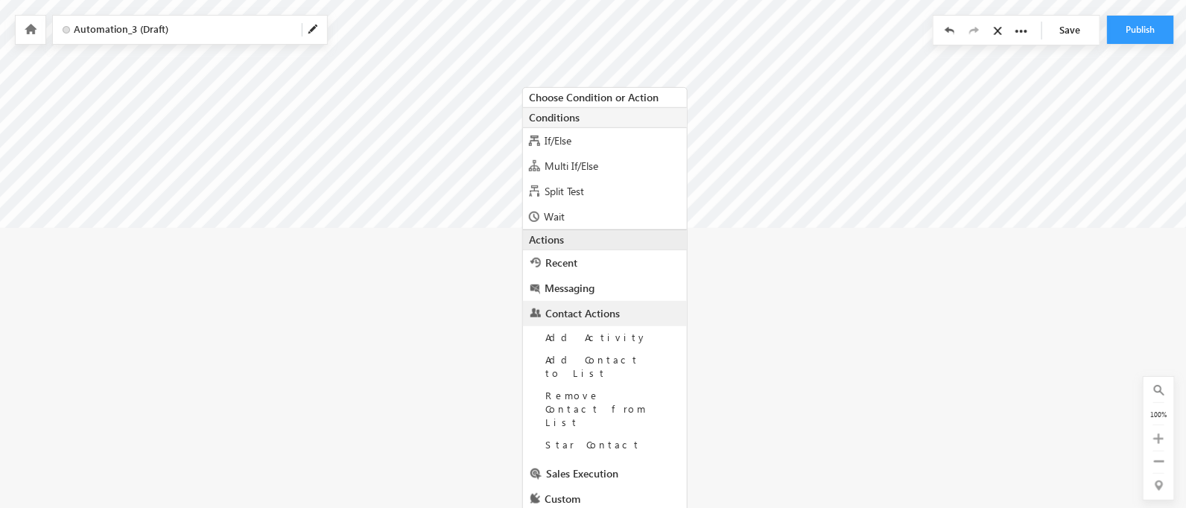
scroll to position [334, 0]
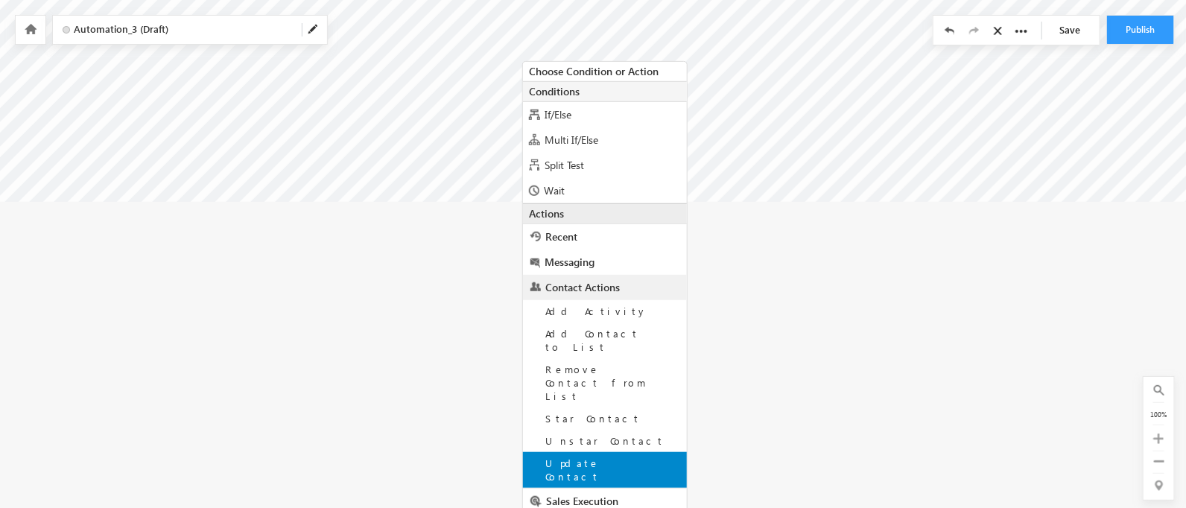
click at [590, 452] on div "Update Contact" at bounding box center [605, 470] width 164 height 36
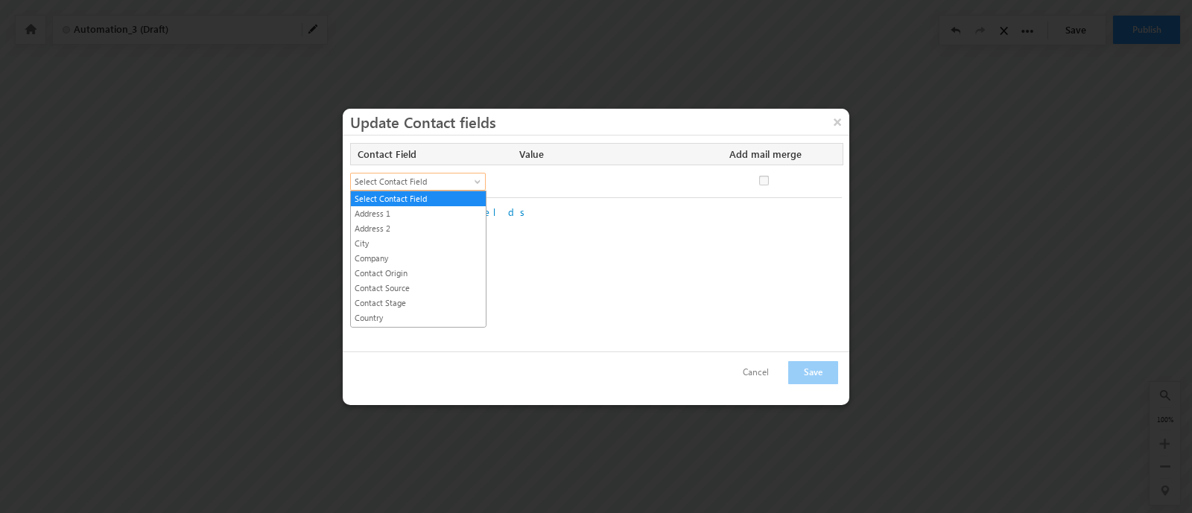
click at [456, 177] on span "Select Contact Field" at bounding box center [411, 181] width 121 height 13
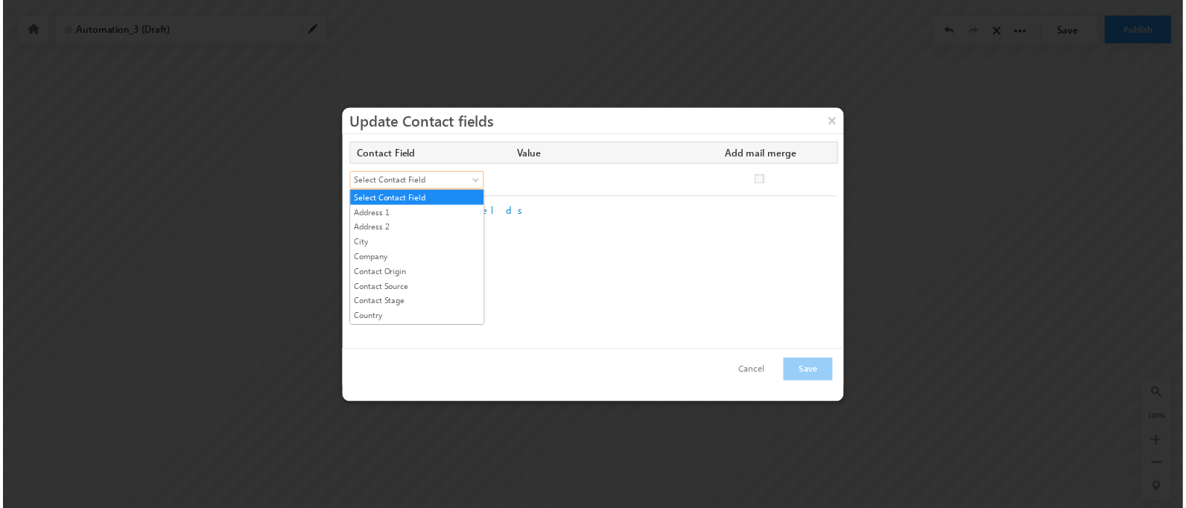
scroll to position [232, 0]
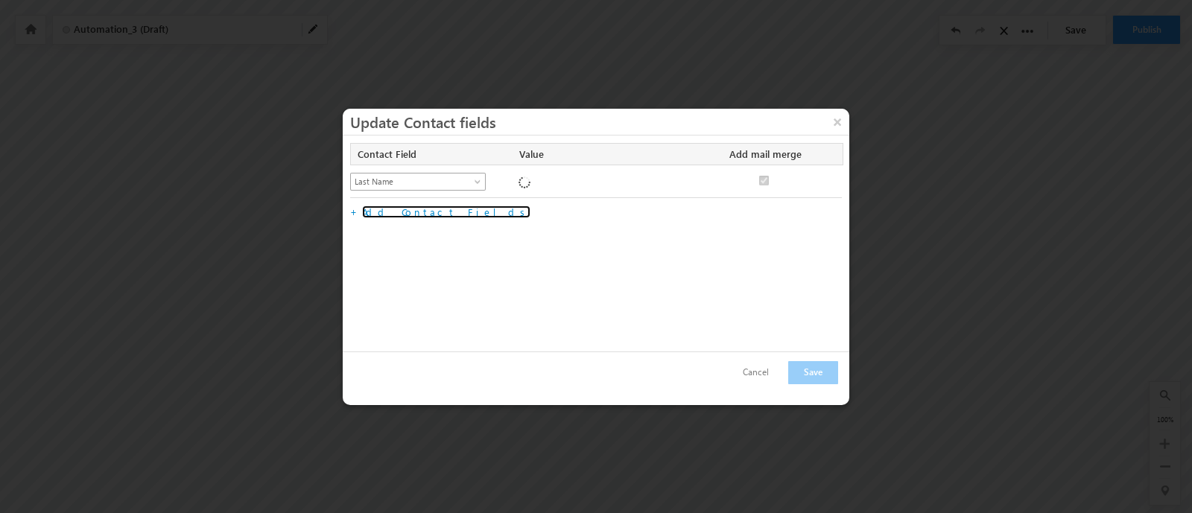
checkbox input "true"
click at [546, 182] on input "Last Name" at bounding box center [600, 182] width 164 height 18
type input "value 2"
click at [804, 372] on button "Save" at bounding box center [813, 372] width 50 height 23
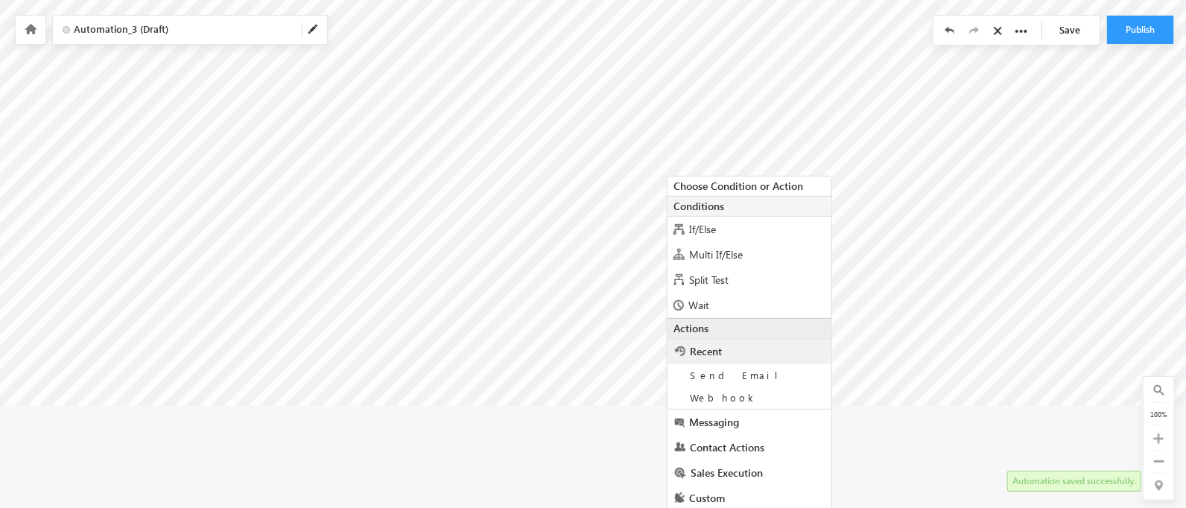
scroll to position [220, 0]
click at [711, 442] on span "Contact Actions" at bounding box center [727, 446] width 74 height 14
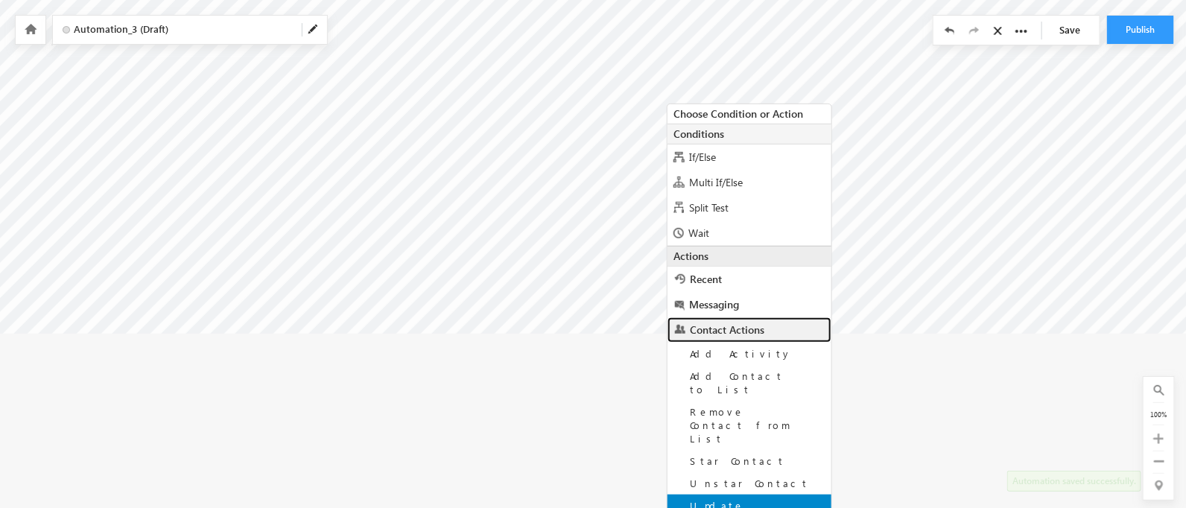
scroll to position [334, 0]
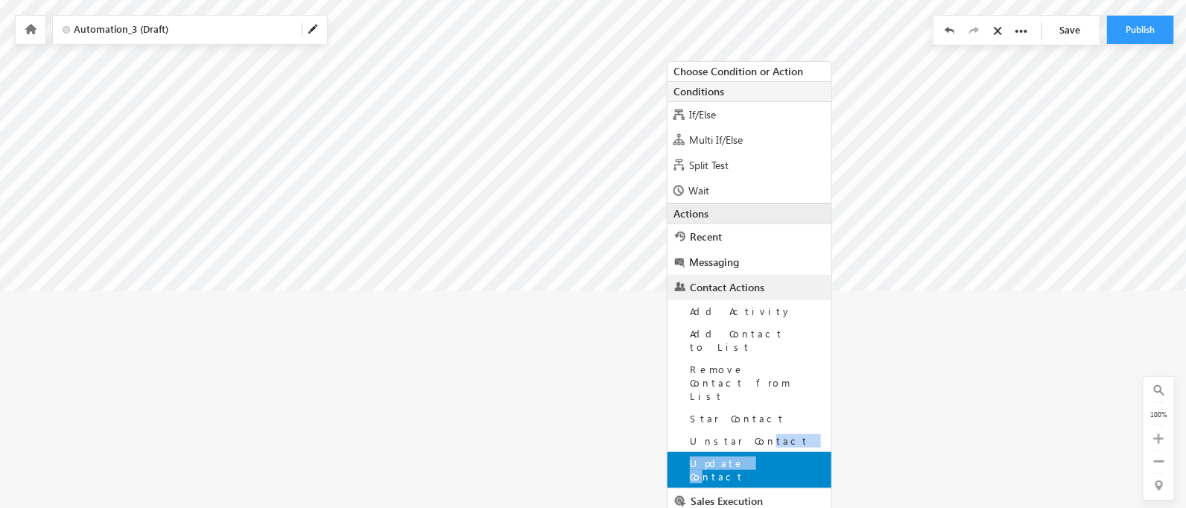
click at [736, 414] on div "Add Activity Add Contact to List Remove Contact from List Star Contact Unstar C…" at bounding box center [749, 394] width 164 height 188
click at [738, 457] on span "Update Contact" at bounding box center [717, 470] width 54 height 26
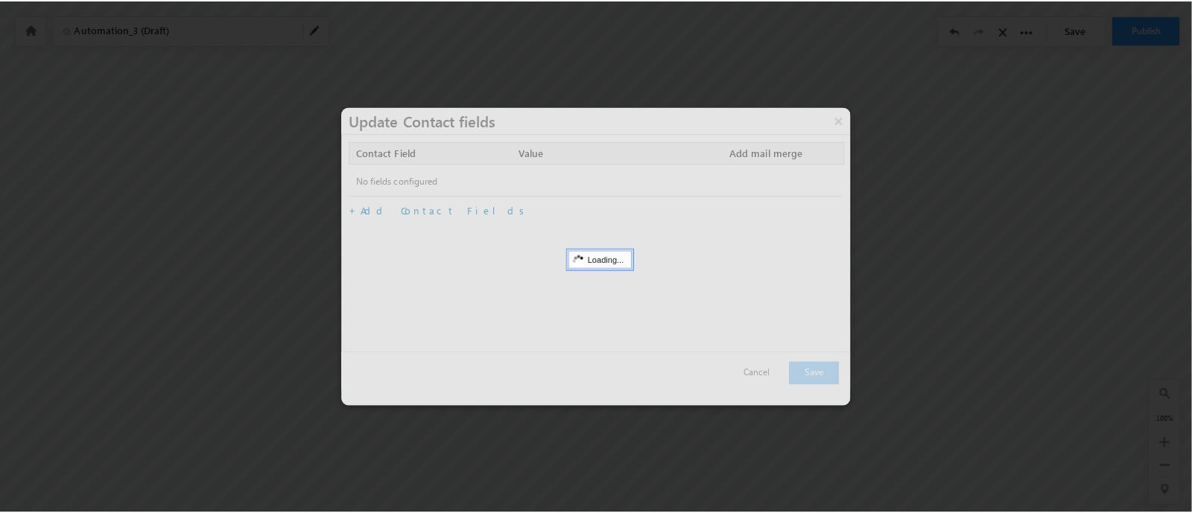
scroll to position [112, 0]
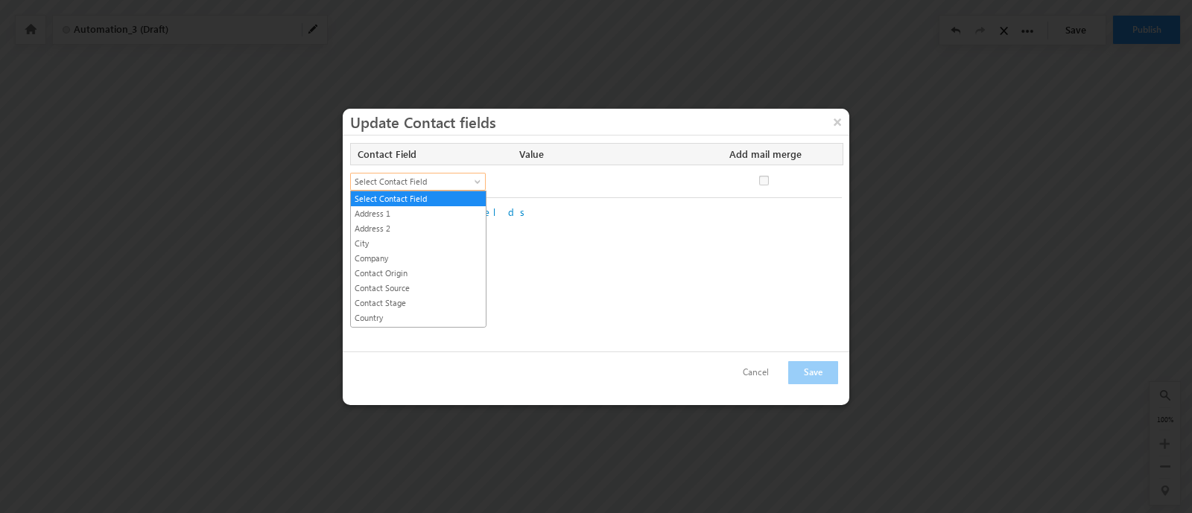
click at [444, 175] on span "Select Contact Field" at bounding box center [411, 181] width 121 height 13
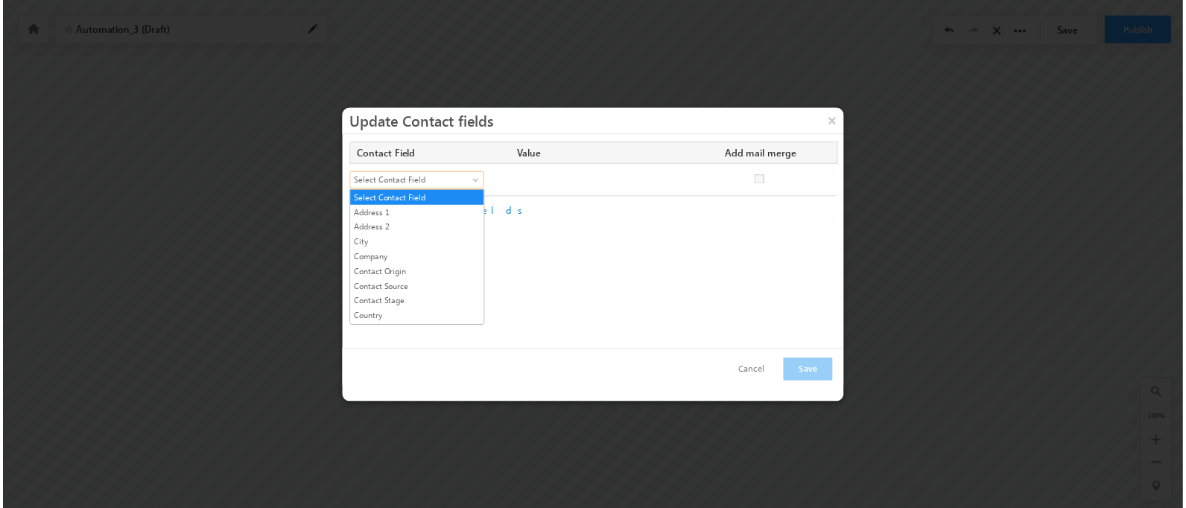
scroll to position [232, 0]
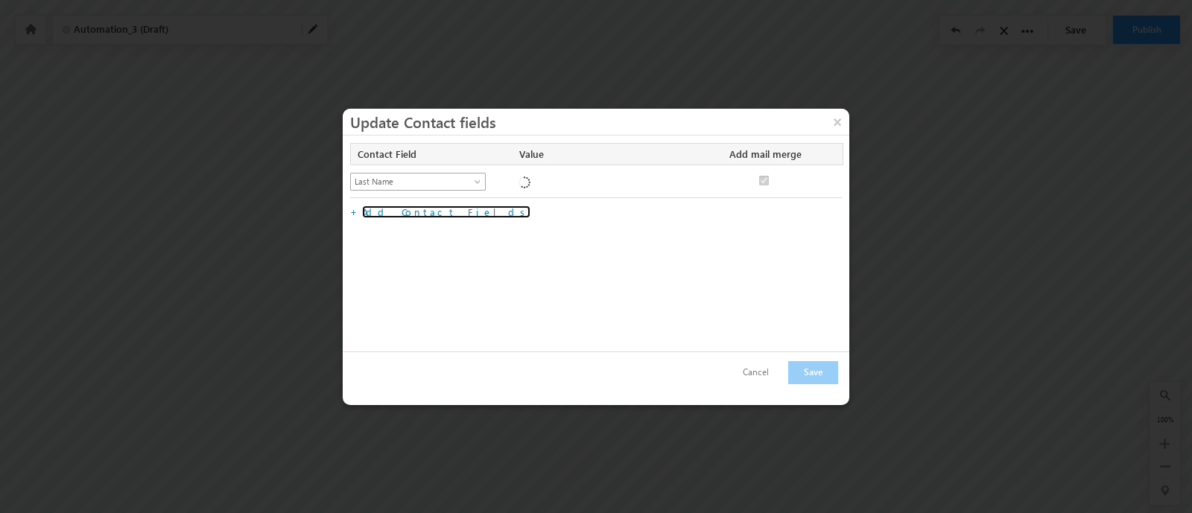
checkbox input "true"
click at [533, 177] on input "Last Name" at bounding box center [600, 182] width 164 height 18
type input "value 3"
click at [806, 363] on button "Save" at bounding box center [813, 372] width 50 height 23
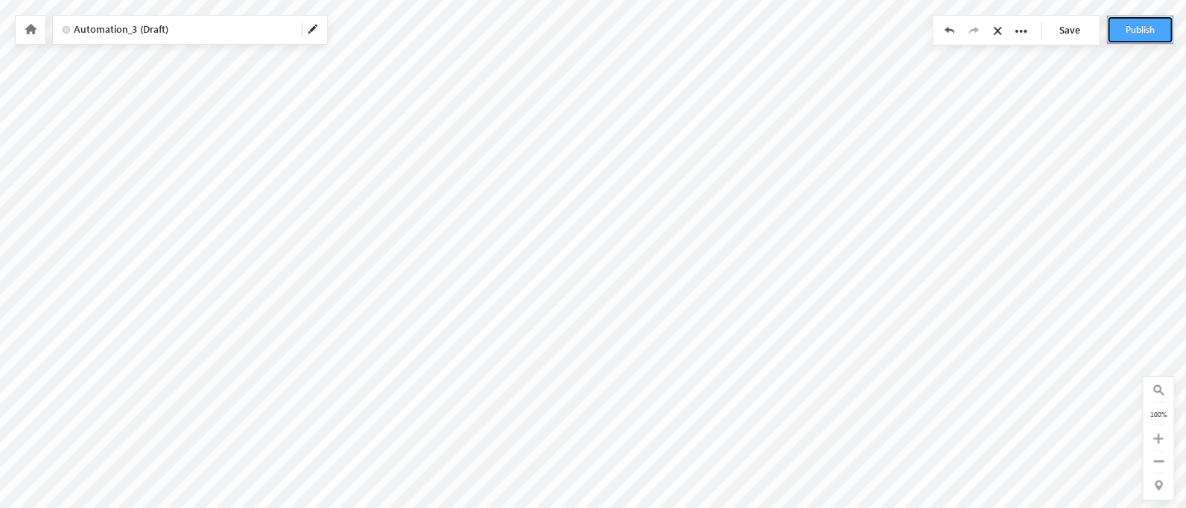
click at [1117, 31] on button "Publish" at bounding box center [1140, 30] width 67 height 28
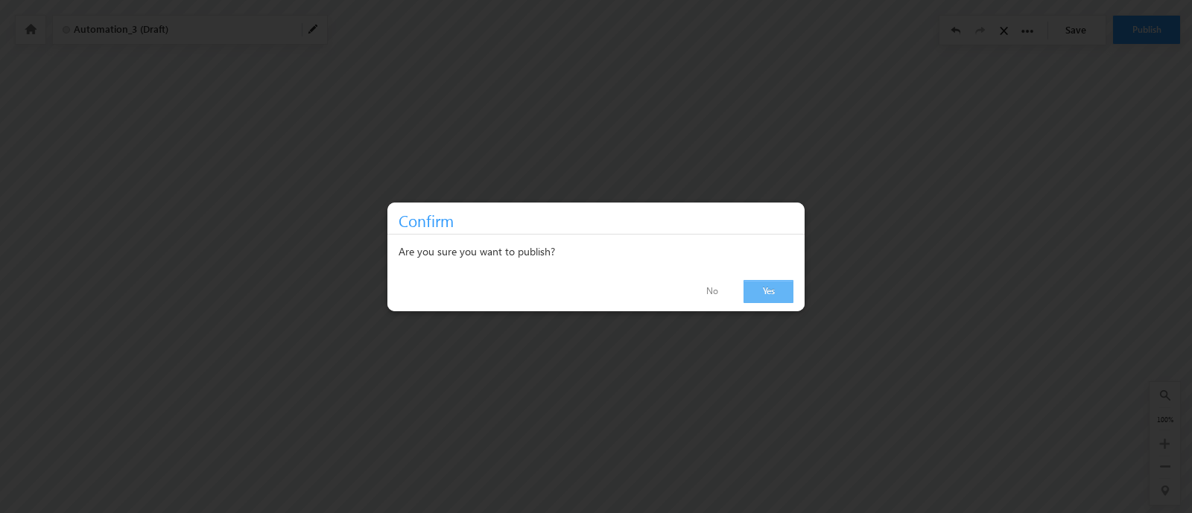
click at [763, 288] on link "Yes" at bounding box center [768, 291] width 50 height 23
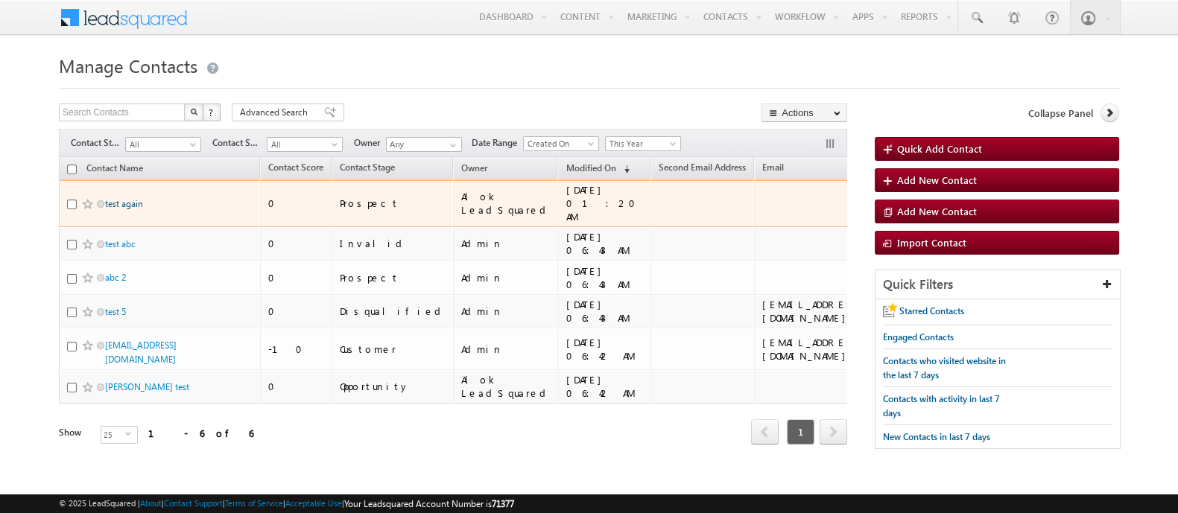
click at [134, 198] on link "test again" at bounding box center [124, 203] width 38 height 11
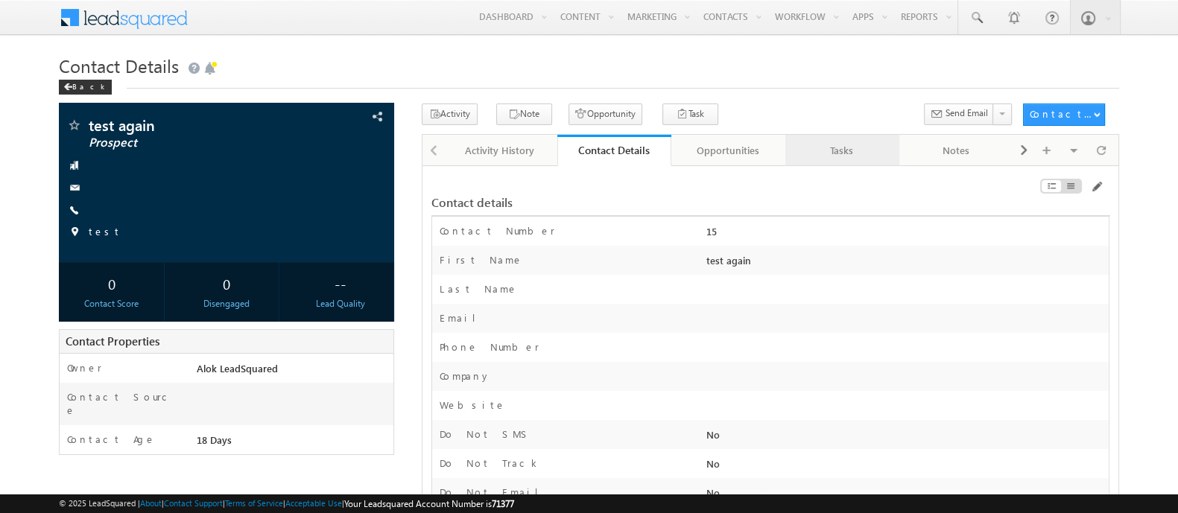
click at [808, 158] on div "Tasks" at bounding box center [841, 151] width 89 height 18
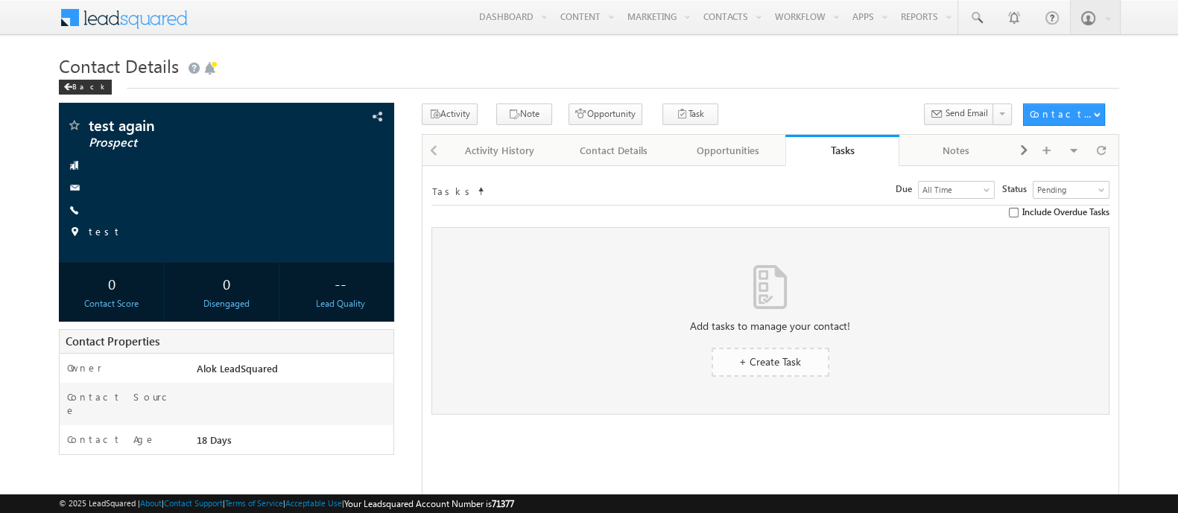
click at [746, 349] on link "+ Create Task" at bounding box center [770, 362] width 118 height 29
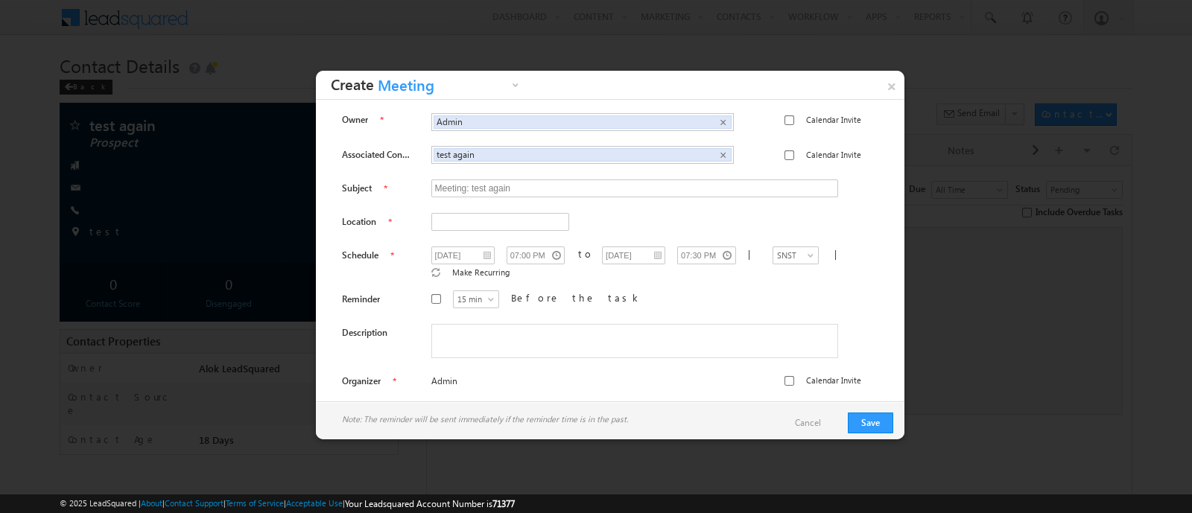
click at [465, 74] on span "Meeting Follow-Up Phone Call Meeting" at bounding box center [448, 85] width 149 height 28
click at [463, 79] on span "Meeting" at bounding box center [441, 88] width 134 height 23
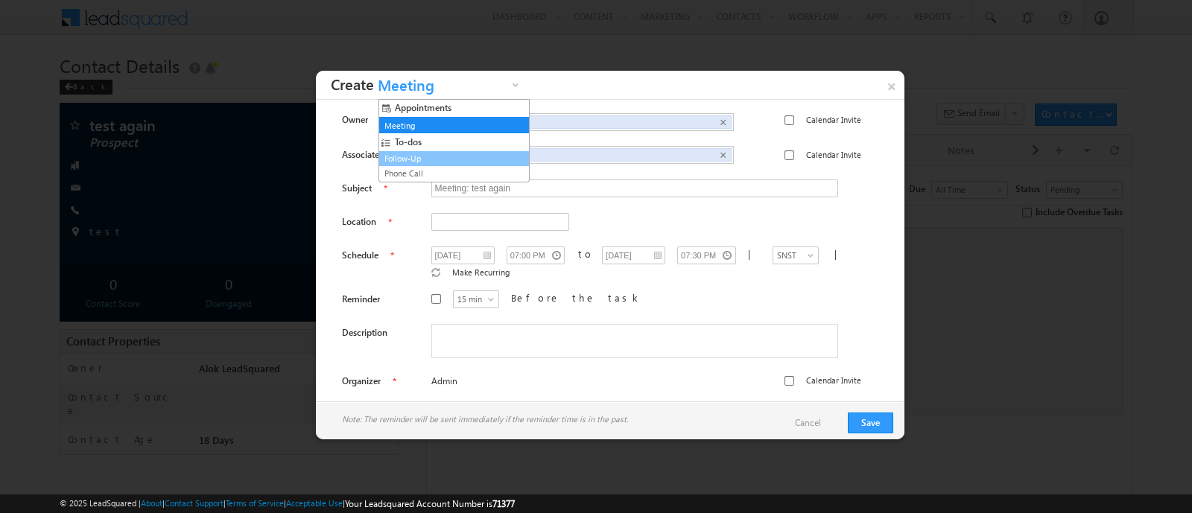
click at [445, 161] on link "Follow-Up" at bounding box center [448, 158] width 135 height 13
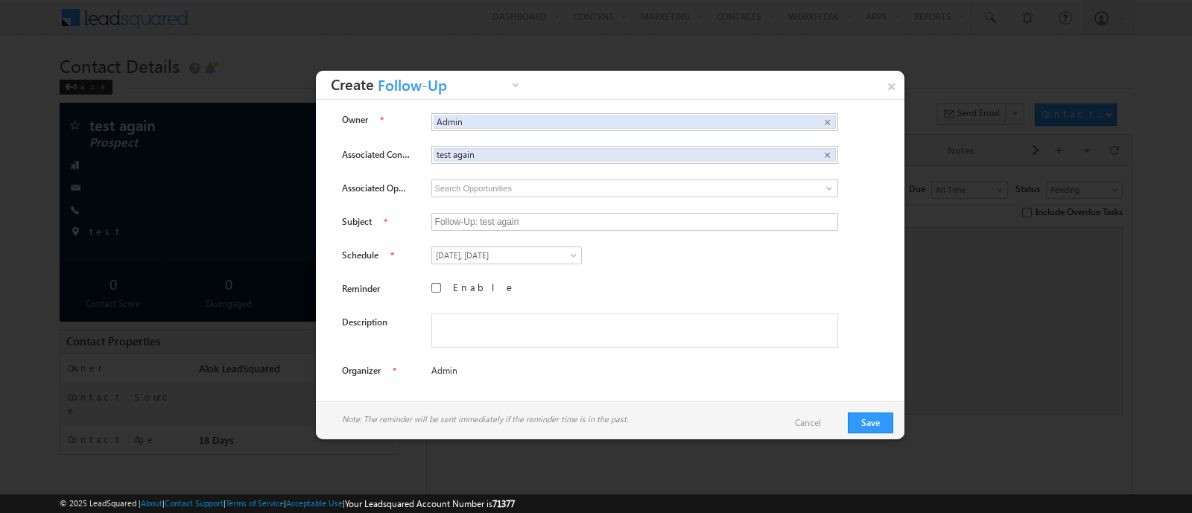
click at [846, 427] on div "Note: The reminder will be sent immediately if the reminder time is in the past…" at bounding box center [610, 422] width 588 height 43
click at [860, 424] on button "Save" at bounding box center [870, 423] width 45 height 21
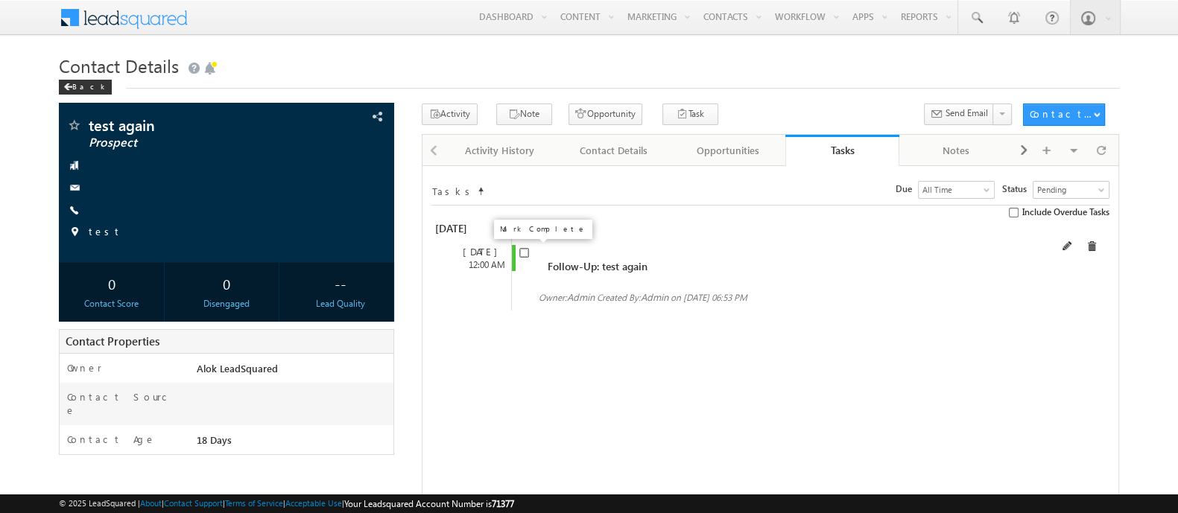
click at [521, 255] on input "checkbox" at bounding box center [524, 253] width 10 height 10
checkbox input "true"
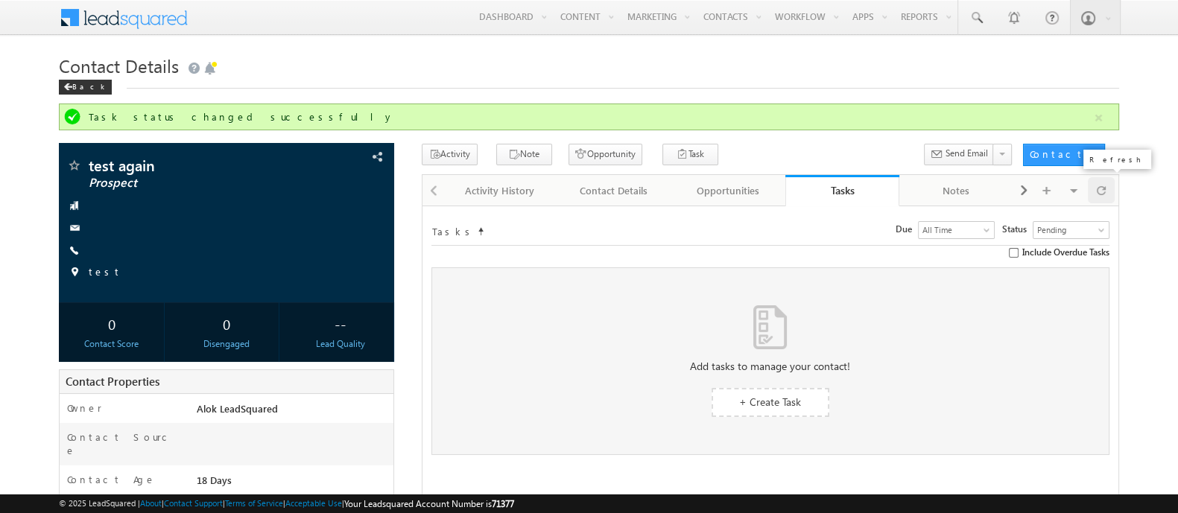
click at [1102, 201] on span at bounding box center [1100, 190] width 9 height 26
click at [505, 182] on div "Activity History" at bounding box center [499, 191] width 89 height 18
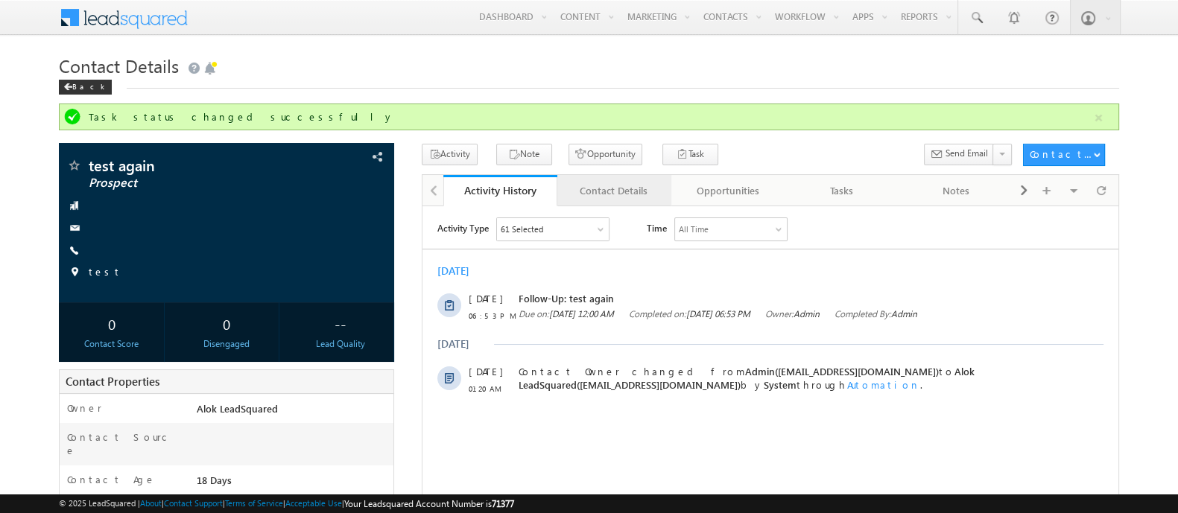
click at [618, 195] on div "Contact Details" at bounding box center [613, 191] width 89 height 18
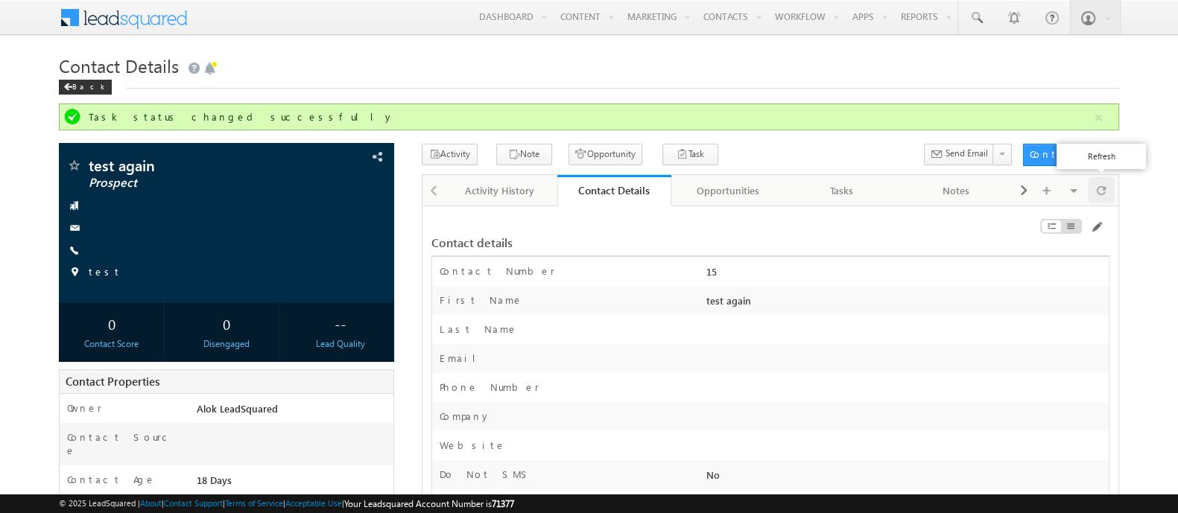
click at [1100, 201] on span at bounding box center [1100, 190] width 9 height 26
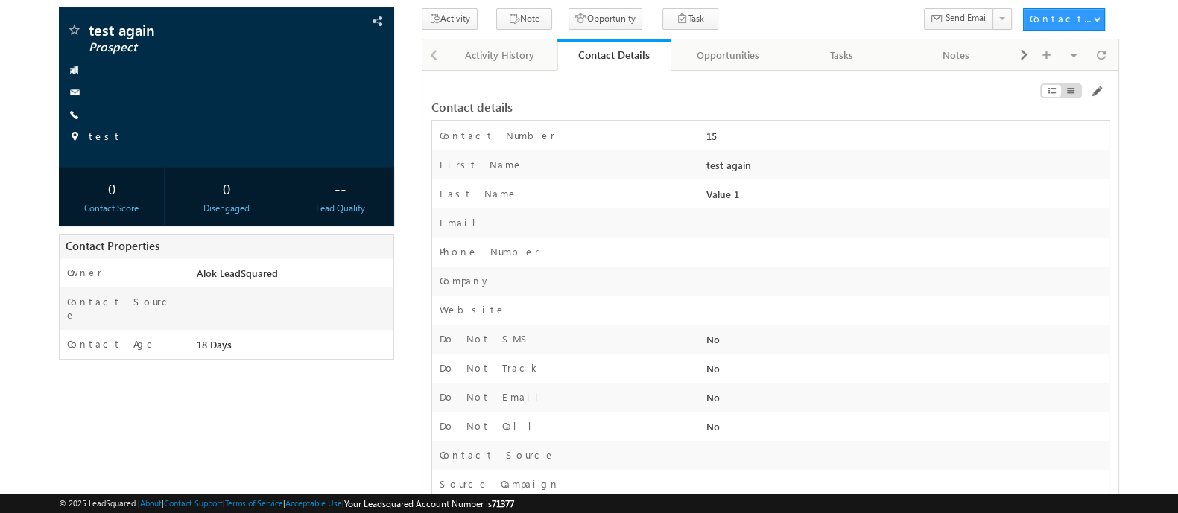
scroll to position [206, 0]
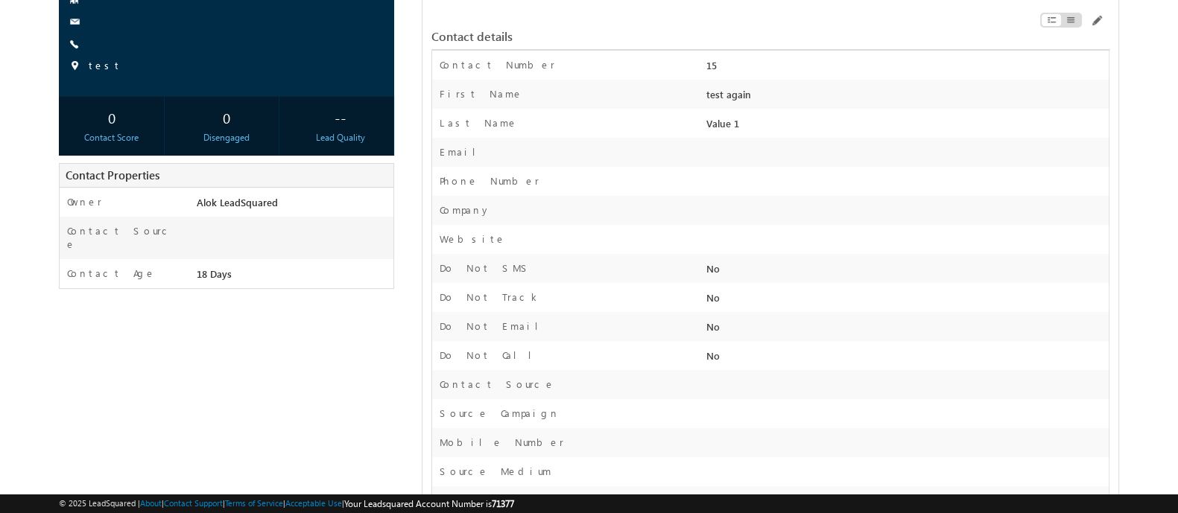
click at [1103, 13] on div "Contact details" at bounding box center [770, 29] width 679 height 41
click at [1100, 16] on span at bounding box center [1096, 21] width 12 height 12
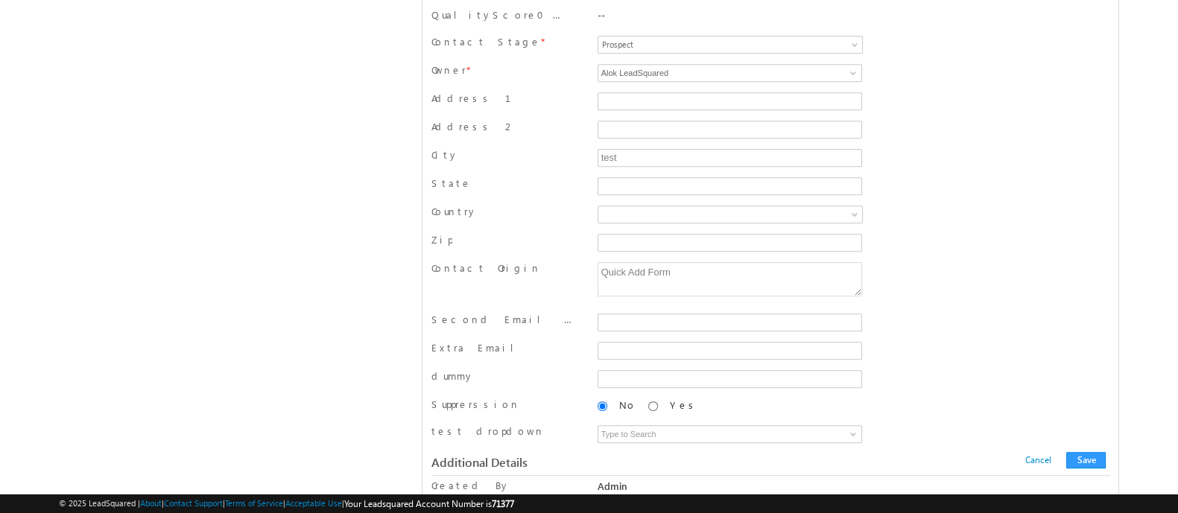
scroll to position [883, 0]
click at [714, 183] on input "State" at bounding box center [729, 188] width 264 height 18
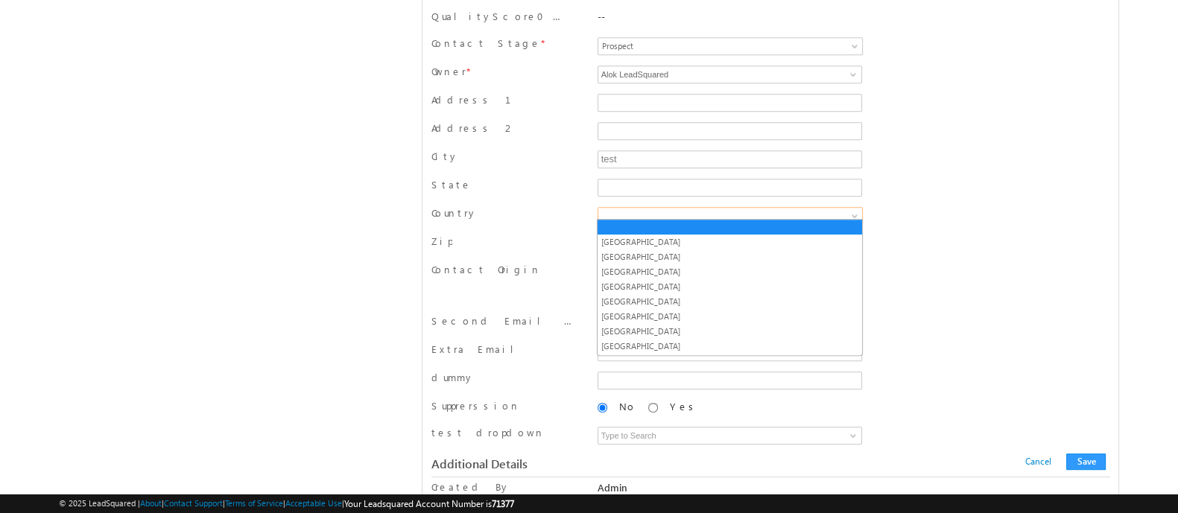
click at [658, 211] on span at bounding box center [714, 215] width 232 height 13
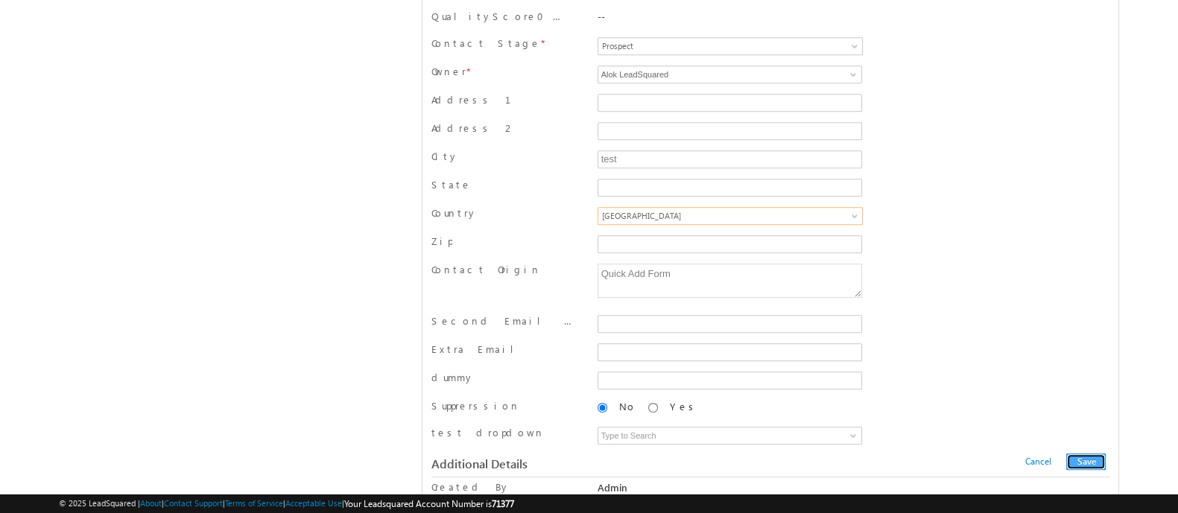
click at [1087, 455] on button "Save" at bounding box center [1085, 462] width 39 height 16
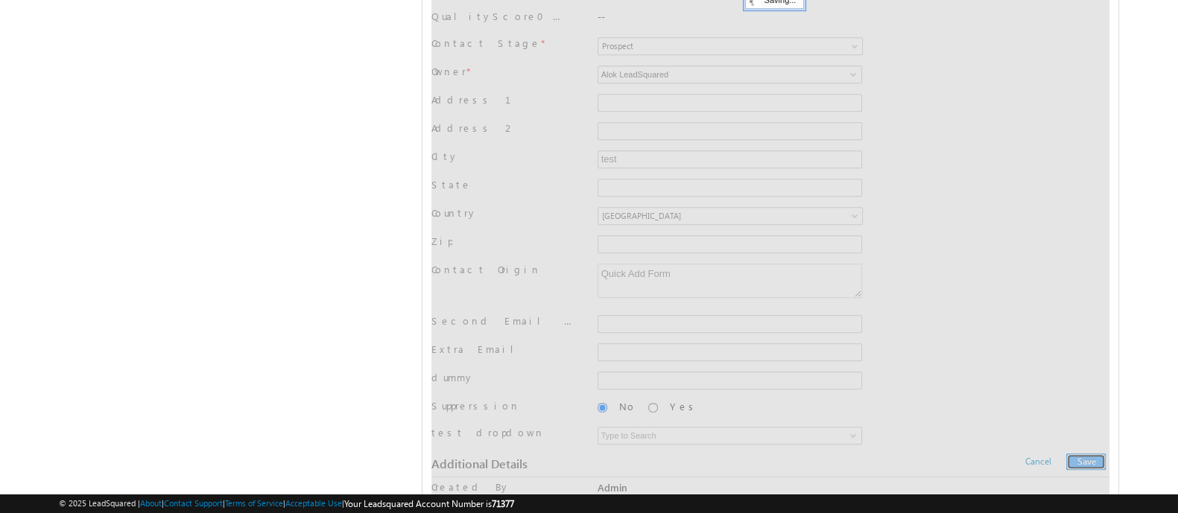
scroll to position [0, 0]
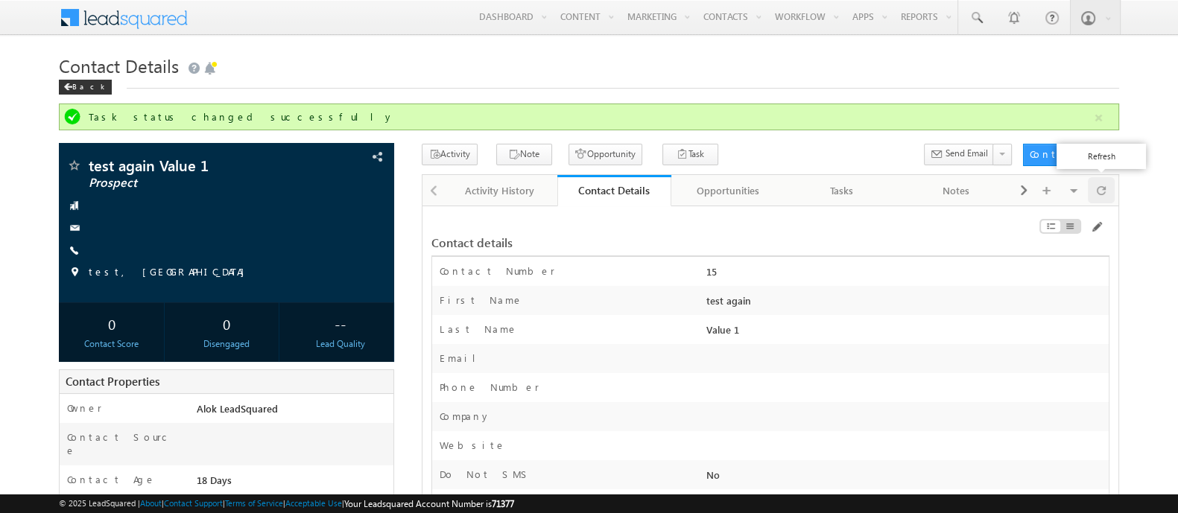
click at [1100, 194] on span at bounding box center [1100, 190] width 9 height 26
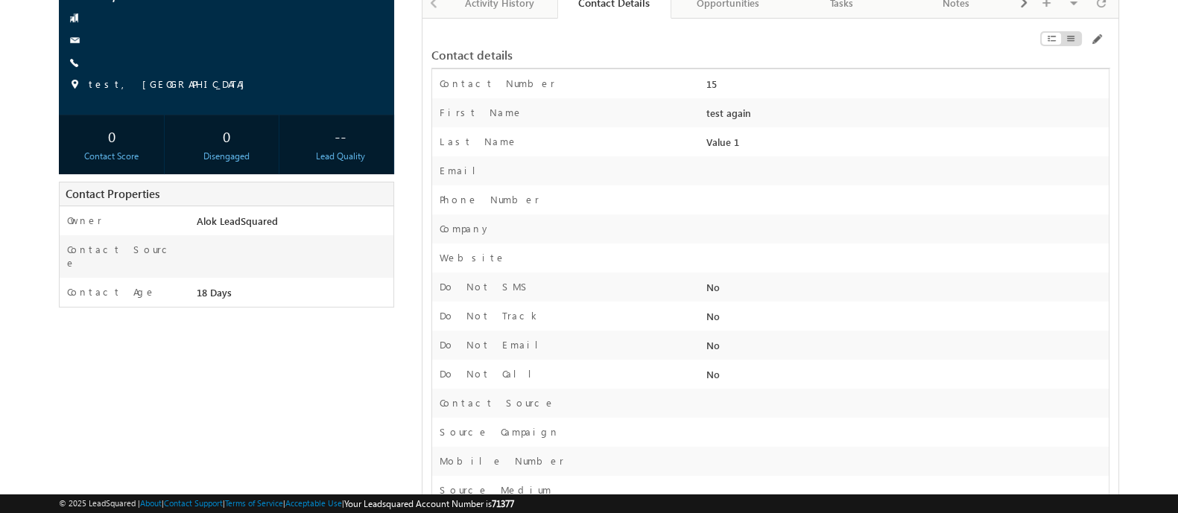
scroll to position [189, 0]
click at [1102, 3] on span at bounding box center [1100, 1] width 9 height 26
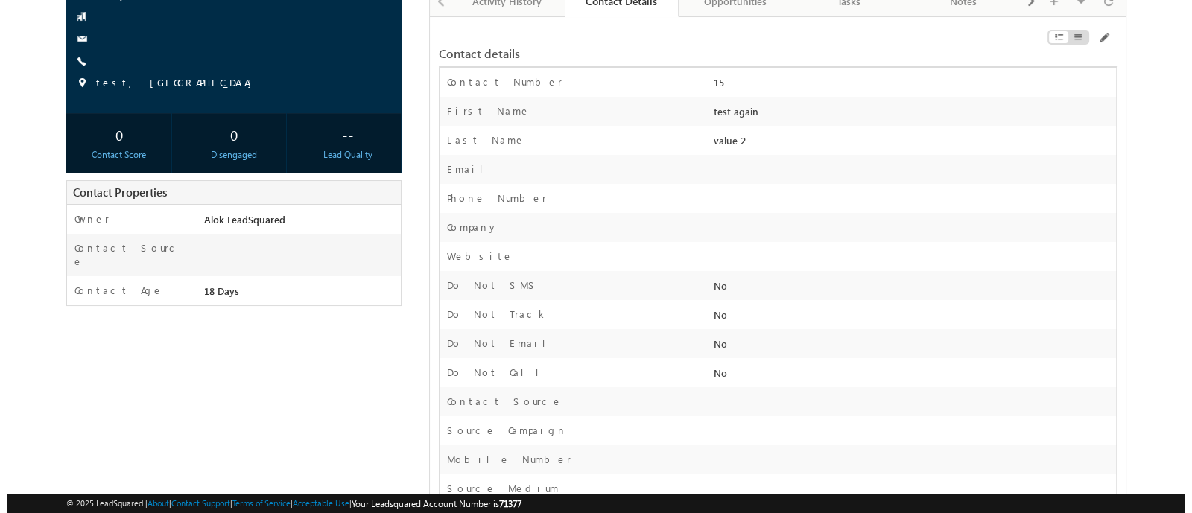
scroll to position [66, 0]
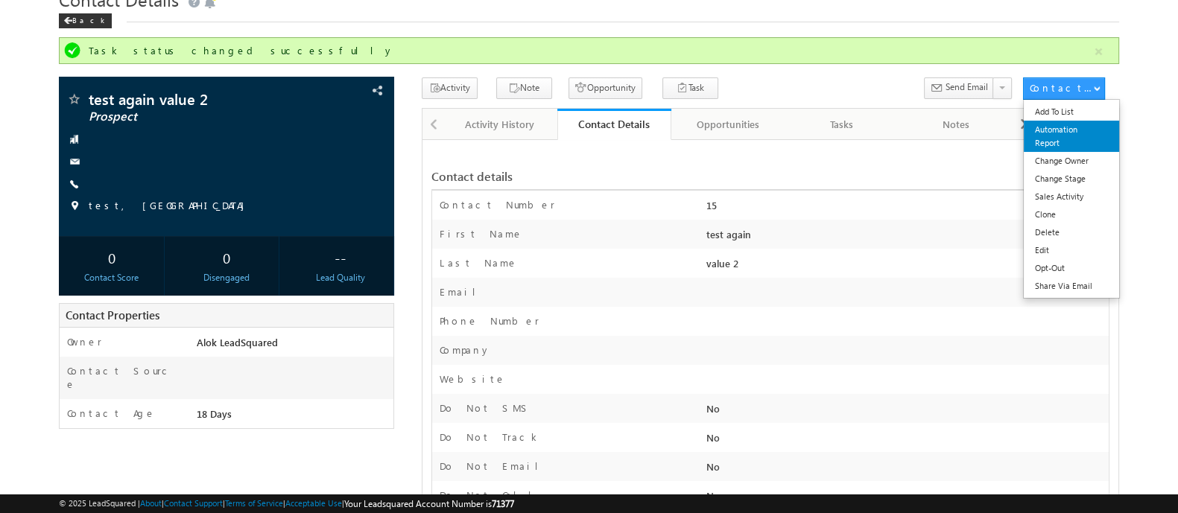
click at [1073, 130] on link "Automation Report" at bounding box center [1070, 136] width 95 height 31
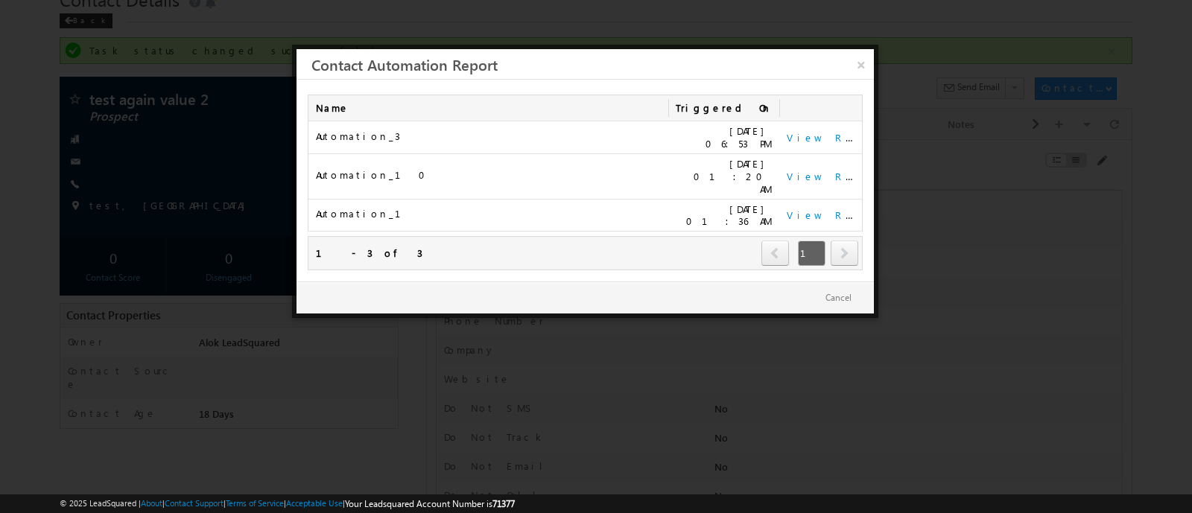
click at [839, 132] on td "View Report" at bounding box center [820, 137] width 83 height 33
click at [835, 133] on link "View Report" at bounding box center [833, 137] width 92 height 13
